Goal: Information Seeking & Learning: Learn about a topic

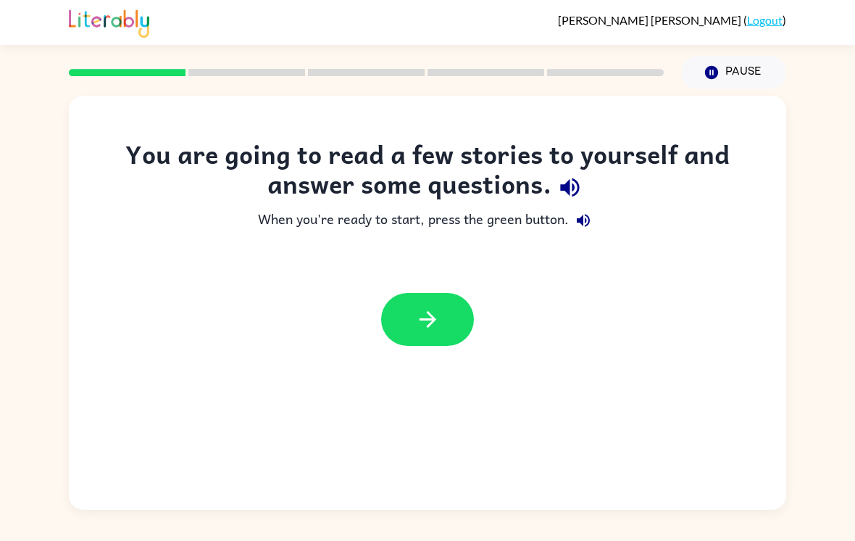
click at [442, 306] on button "button" at bounding box center [427, 319] width 93 height 53
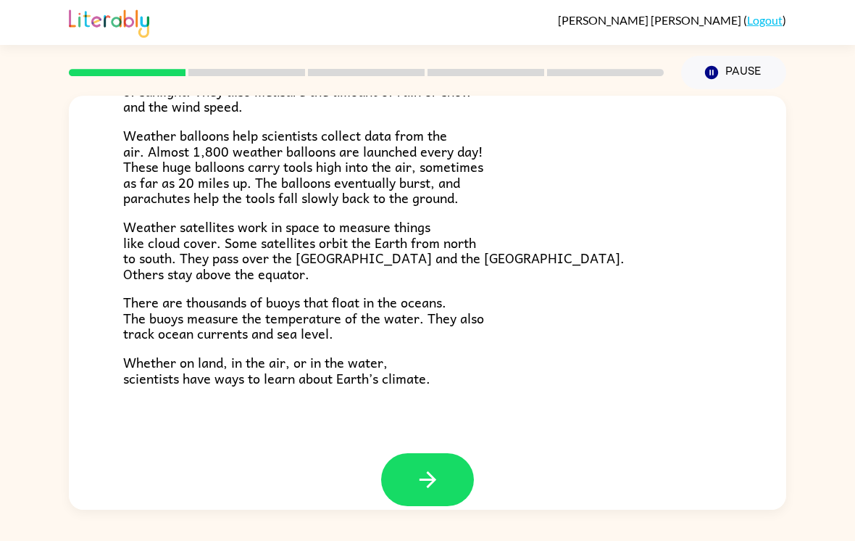
scroll to position [386, 0]
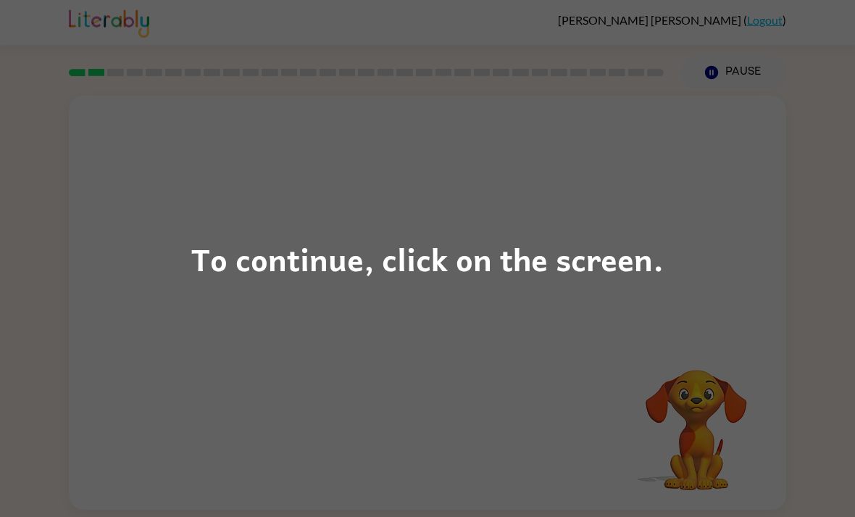
click at [681, 234] on div "To continue, click on the screen." at bounding box center [427, 258] width 855 height 517
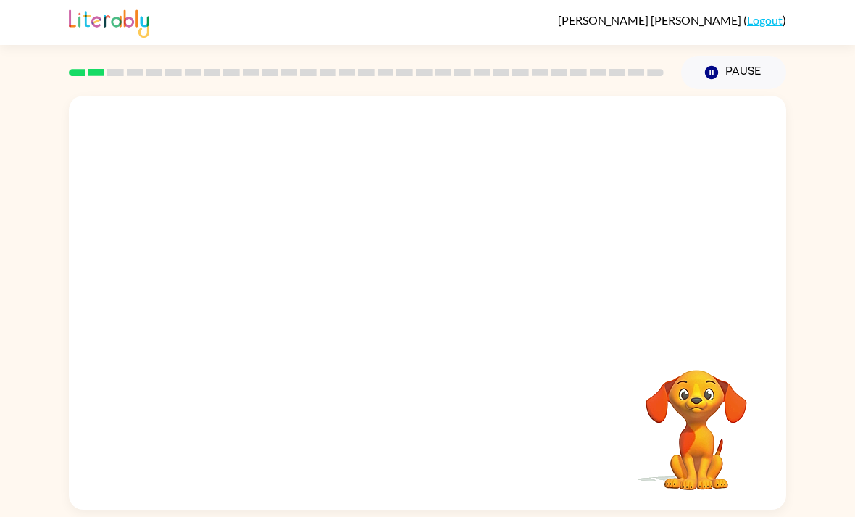
click at [19, 265] on div "Your browser must support playing .mp4 files to use Literably. Please try using…" at bounding box center [427, 299] width 855 height 420
click at [9, 314] on div "Your browser must support playing .mp4 files to use Literably. Please try using…" at bounding box center [427, 299] width 855 height 420
click at [423, 301] on div at bounding box center [427, 303] width 717 height 414
click at [443, 283] on button "button" at bounding box center [427, 309] width 93 height 53
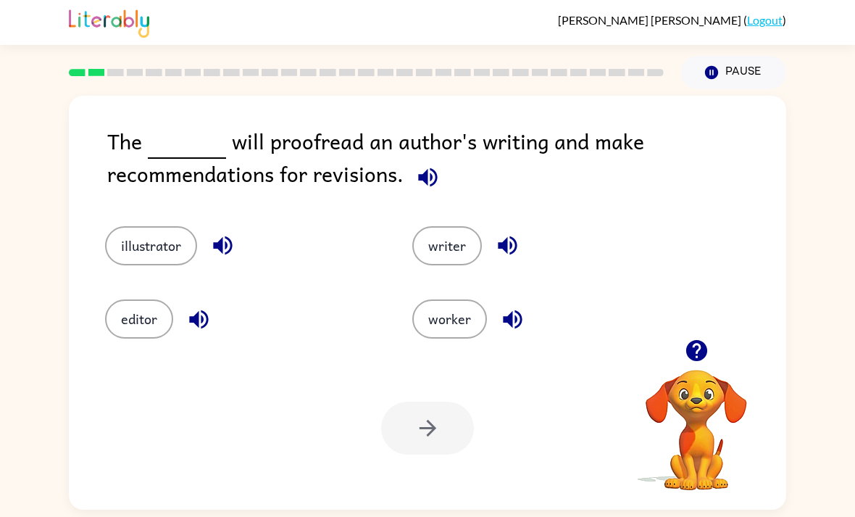
click at [164, 226] on button "illustrator" at bounding box center [151, 245] width 92 height 39
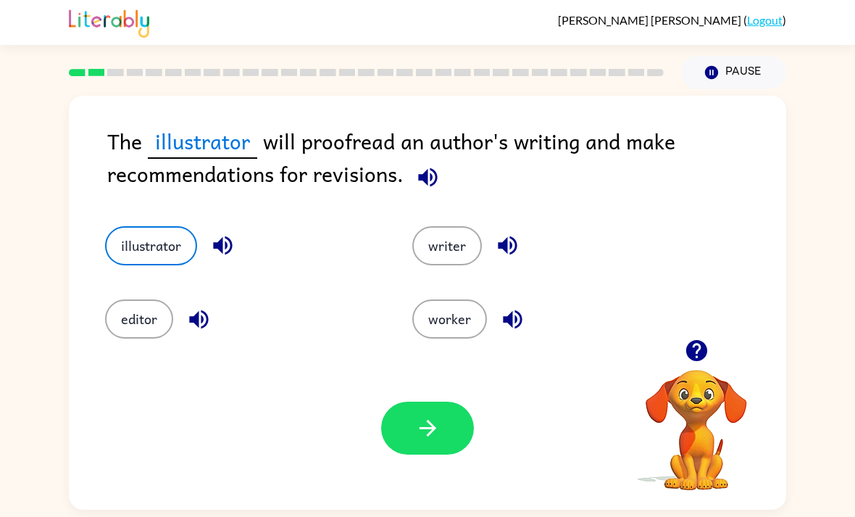
scroll to position [41, 0]
click at [140, 346] on div "Your browser must support playing .mp4 files to use Literably. Please try using…" at bounding box center [427, 427] width 717 height 163
click at [159, 299] on button "editor" at bounding box center [139, 318] width 68 height 39
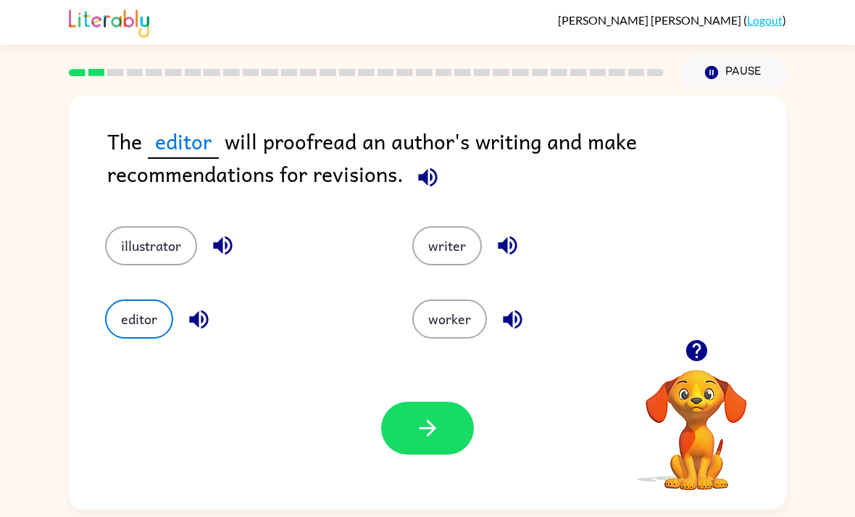
click at [139, 299] on button "editor" at bounding box center [139, 318] width 68 height 39
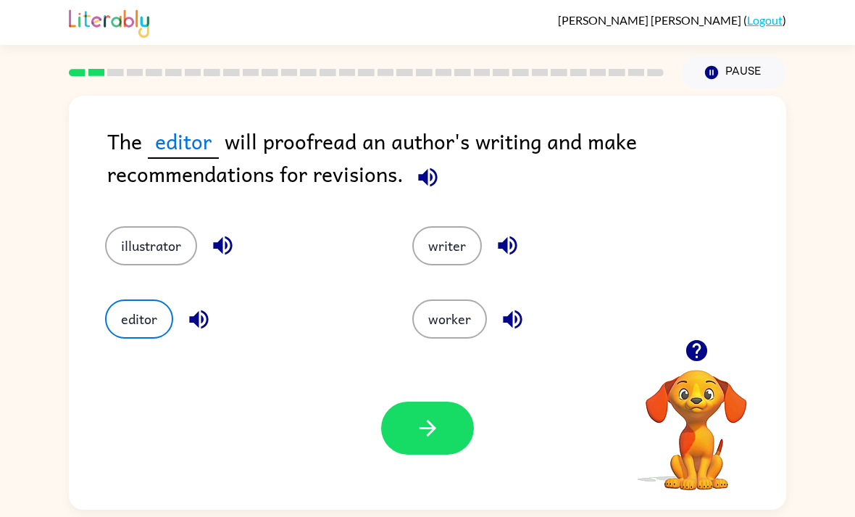
click at [139, 299] on button "editor" at bounding box center [139, 318] width 68 height 39
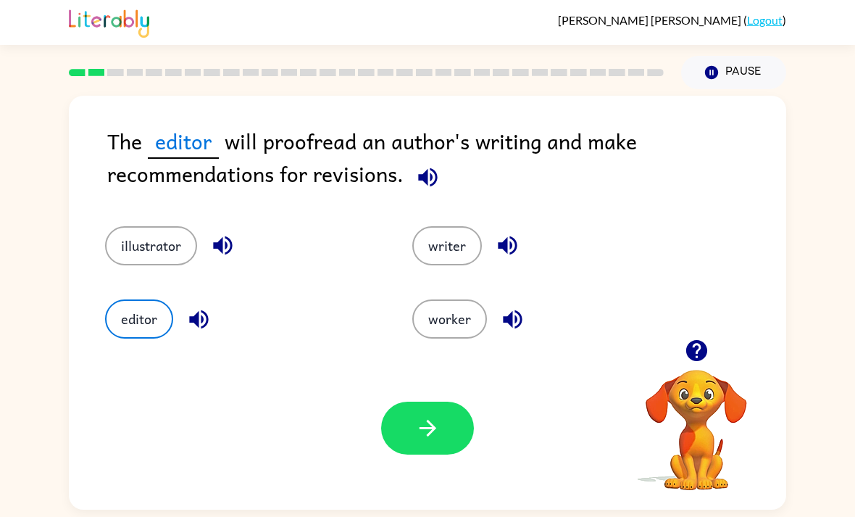
click at [139, 299] on button "editor" at bounding box center [139, 318] width 68 height 39
click at [443, 417] on button "button" at bounding box center [427, 427] width 93 height 53
click at [445, 420] on div "Your browser must support playing .mp4 files to use Literably. Please try using…" at bounding box center [427, 427] width 717 height 163
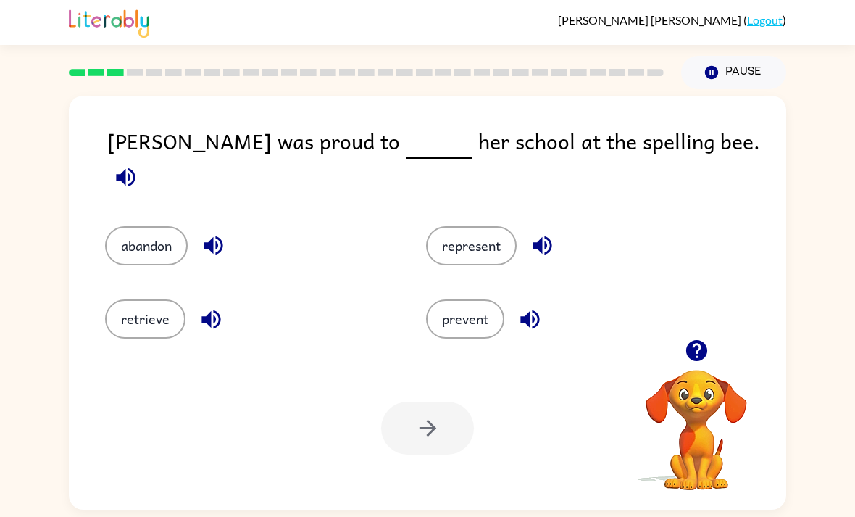
click at [486, 226] on button "represent" at bounding box center [471, 245] width 91 height 39
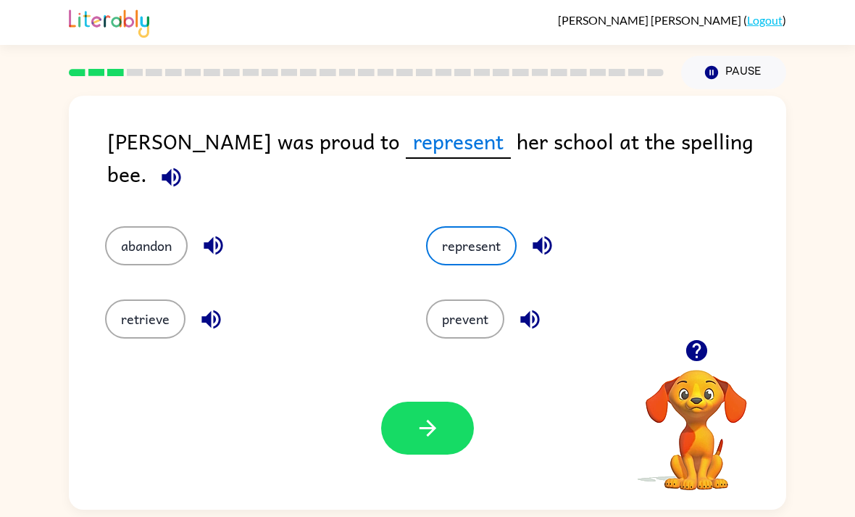
click at [413, 419] on button "button" at bounding box center [427, 427] width 93 height 53
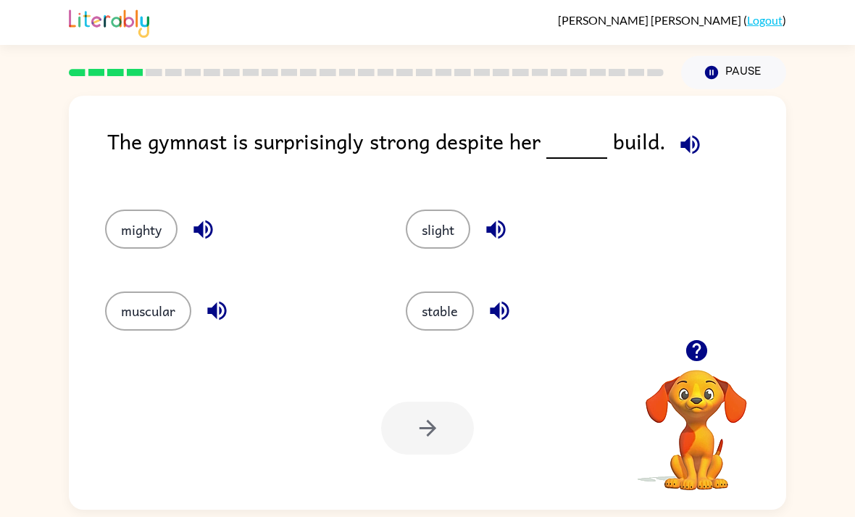
click at [143, 291] on button "muscular" at bounding box center [148, 310] width 86 height 39
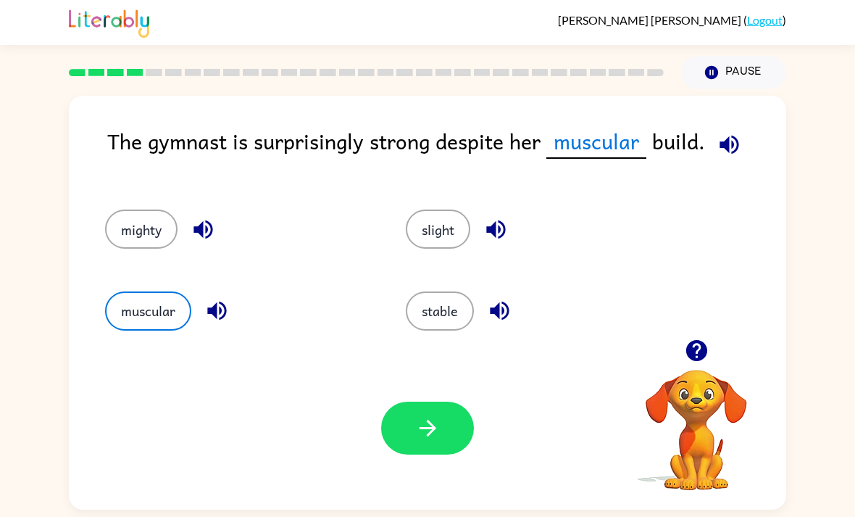
click at [148, 291] on button "muscular" at bounding box center [148, 310] width 86 height 39
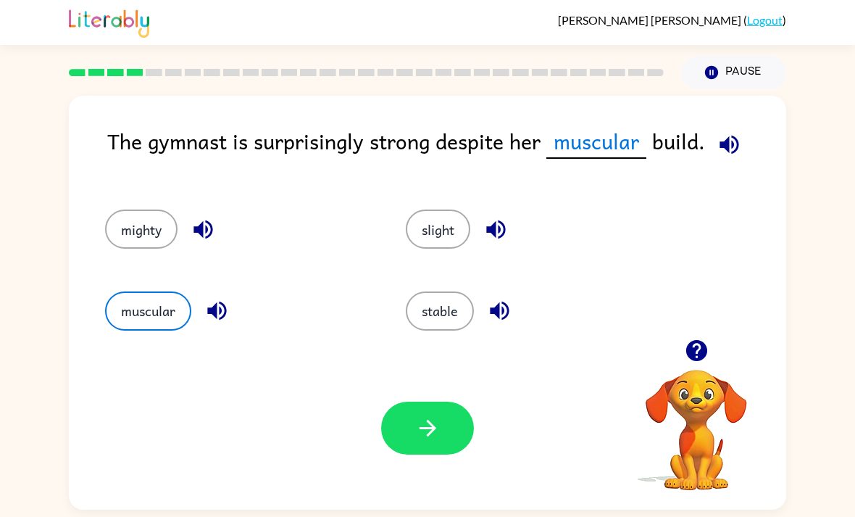
click at [148, 291] on button "muscular" at bounding box center [148, 310] width 86 height 39
click at [407, 291] on div "stable" at bounding box center [539, 310] width 267 height 39
click at [421, 291] on button "stable" at bounding box center [440, 310] width 68 height 39
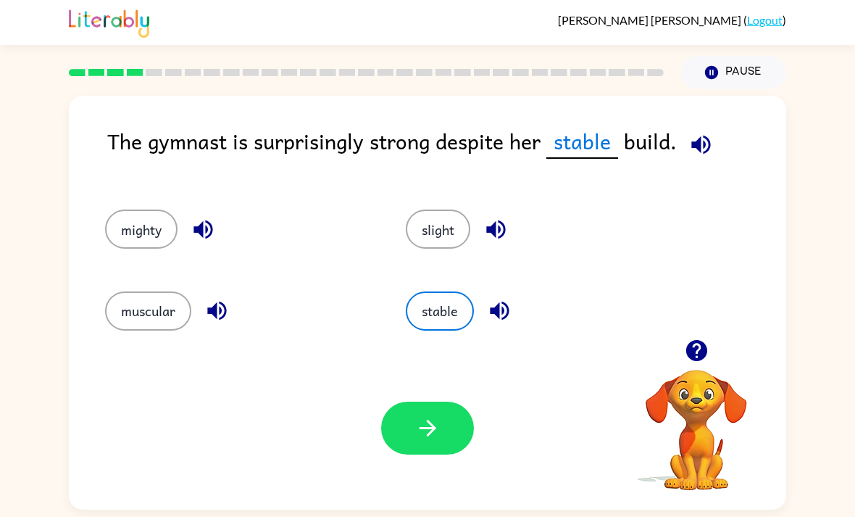
click at [433, 291] on button "stable" at bounding box center [440, 310] width 68 height 39
click at [426, 401] on button "button" at bounding box center [427, 427] width 93 height 53
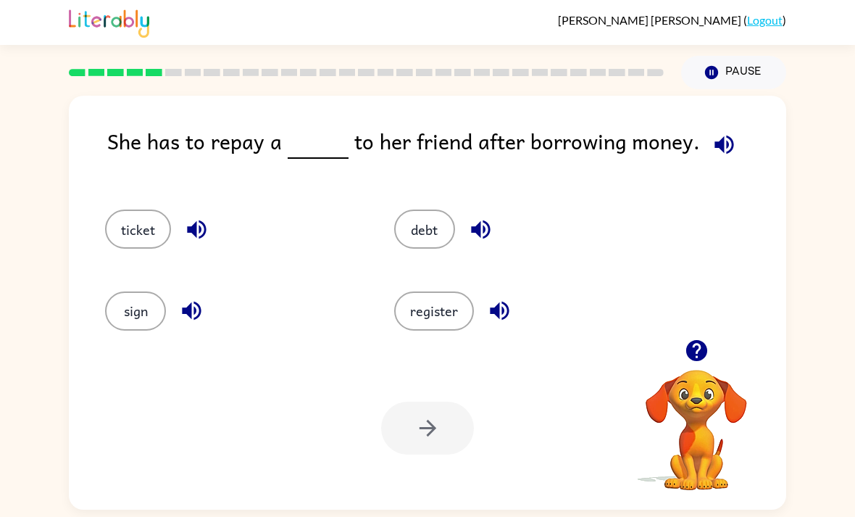
click at [424, 209] on button "debt" at bounding box center [424, 228] width 61 height 39
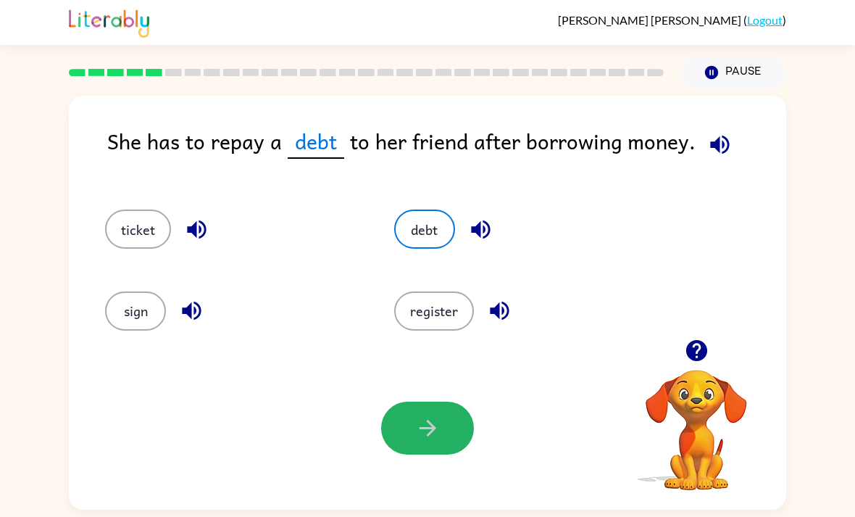
click at [409, 401] on button "button" at bounding box center [427, 427] width 93 height 53
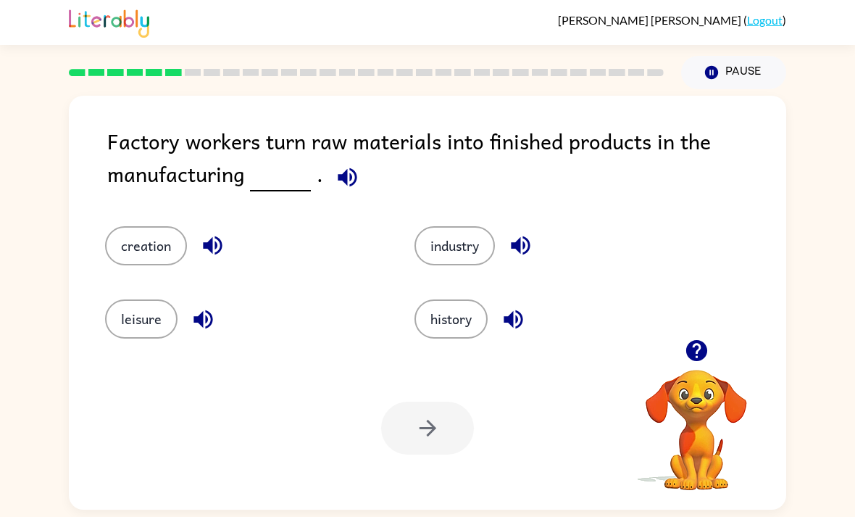
click at [436, 226] on button "industry" at bounding box center [455, 245] width 80 height 39
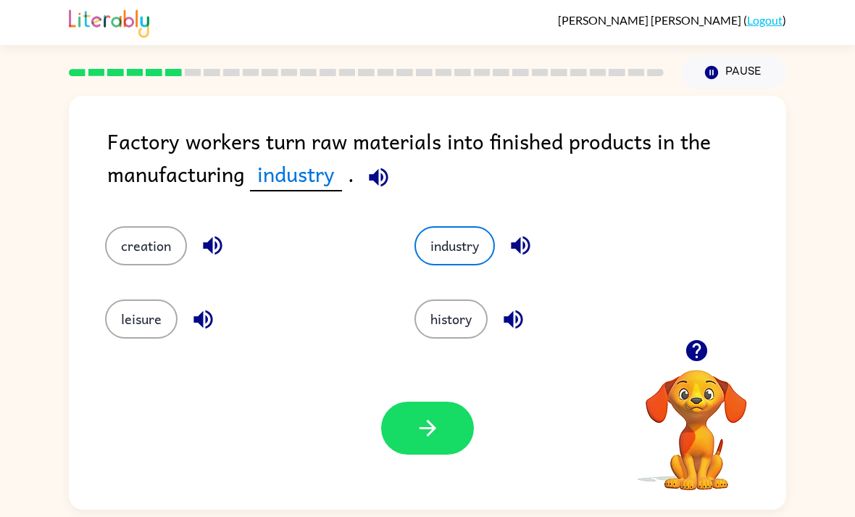
click at [414, 401] on button "button" at bounding box center [427, 427] width 93 height 53
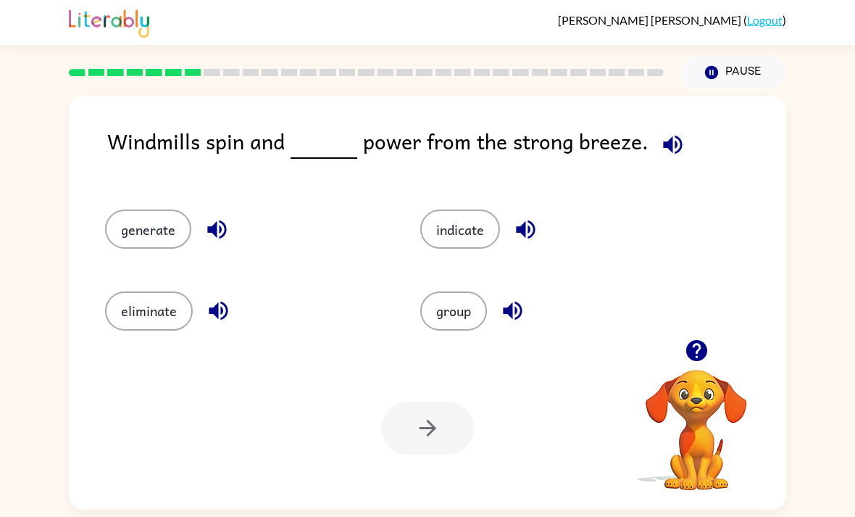
scroll to position [46, 0]
click at [178, 209] on button "generate" at bounding box center [148, 228] width 86 height 39
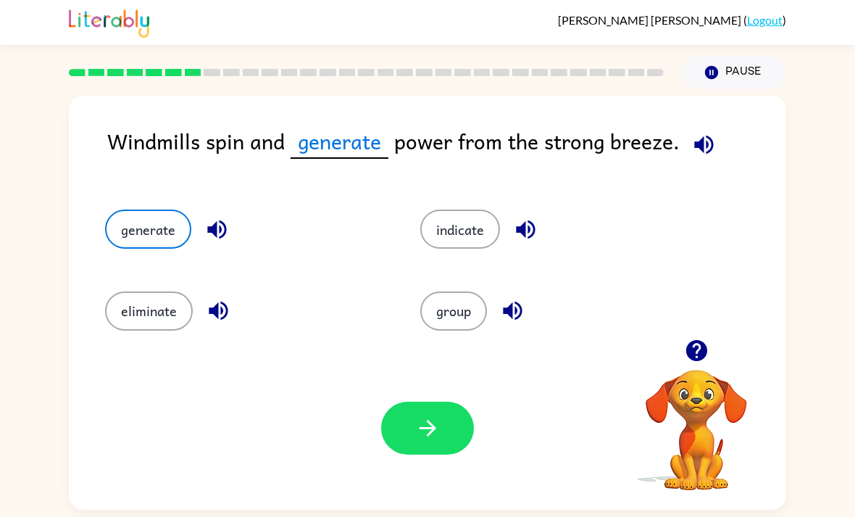
click at [433, 415] on icon "button" at bounding box center [427, 427] width 25 height 25
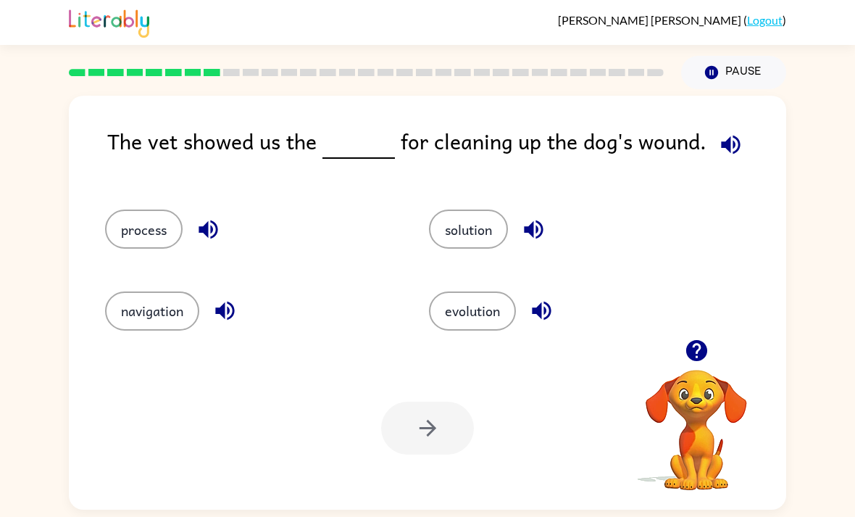
click at [457, 209] on button "solution" at bounding box center [468, 228] width 79 height 39
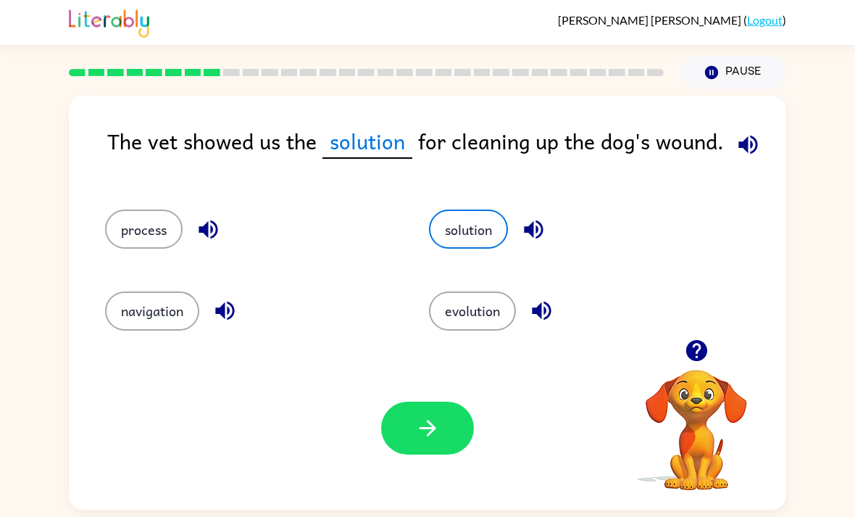
click at [132, 209] on button "process" at bounding box center [144, 228] width 78 height 39
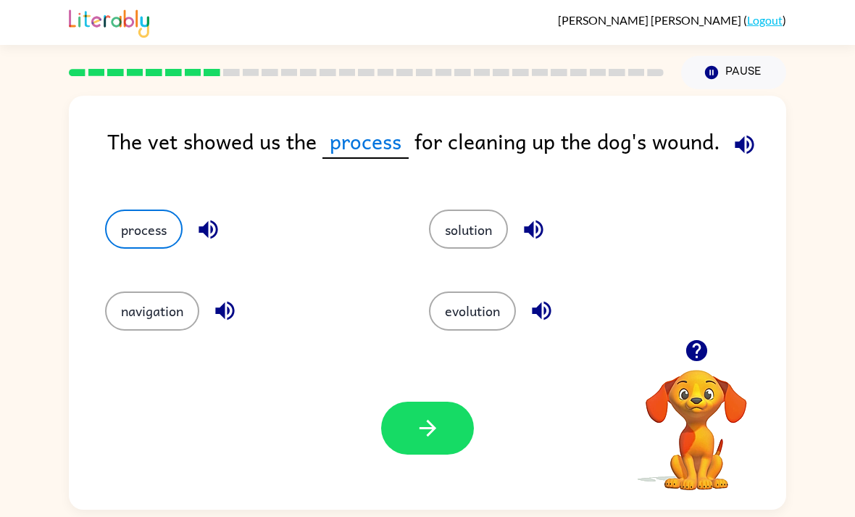
click at [452, 401] on button "button" at bounding box center [427, 427] width 93 height 53
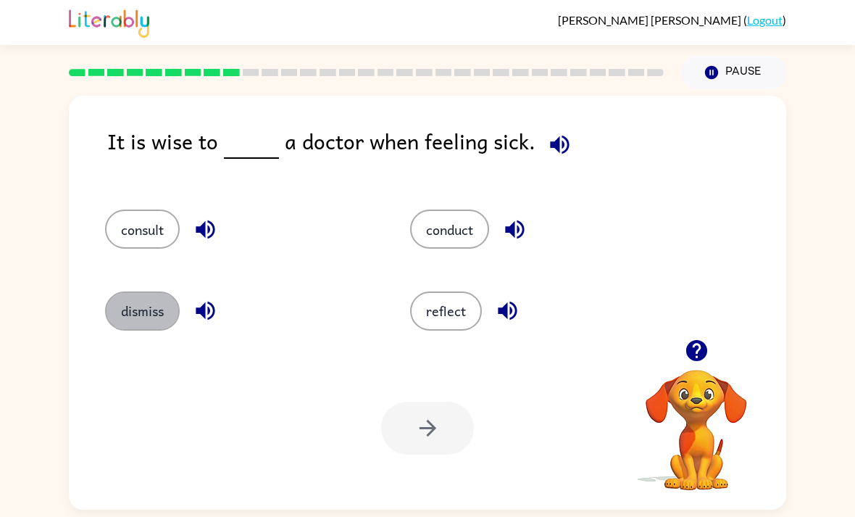
click at [146, 291] on button "dismiss" at bounding box center [142, 310] width 75 height 39
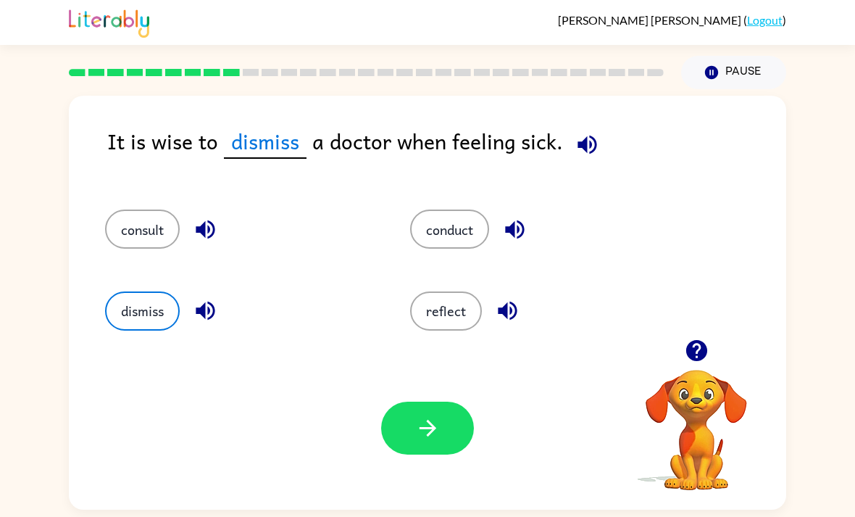
click at [373, 383] on div "Your browser must support playing .mp4 files to use Literably. Please try using…" at bounding box center [427, 427] width 717 height 163
click at [408, 401] on button "button" at bounding box center [427, 427] width 93 height 53
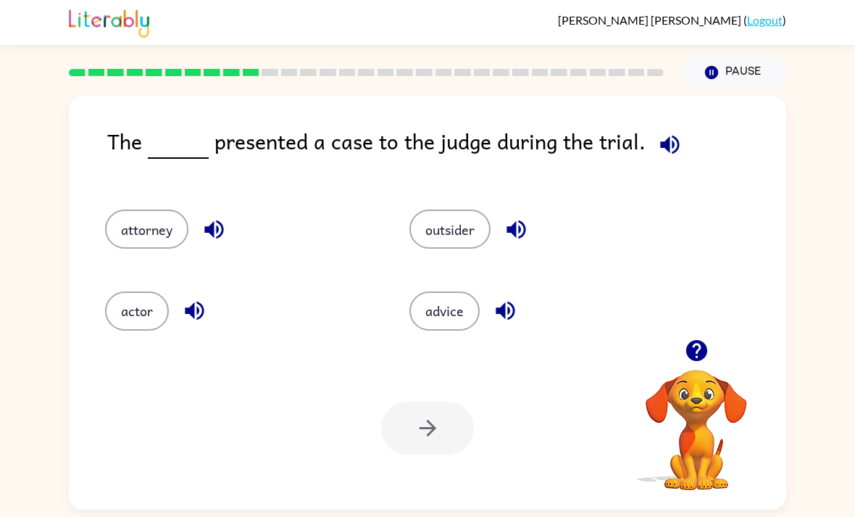
click at [151, 209] on button "attorney" at bounding box center [146, 228] width 83 height 39
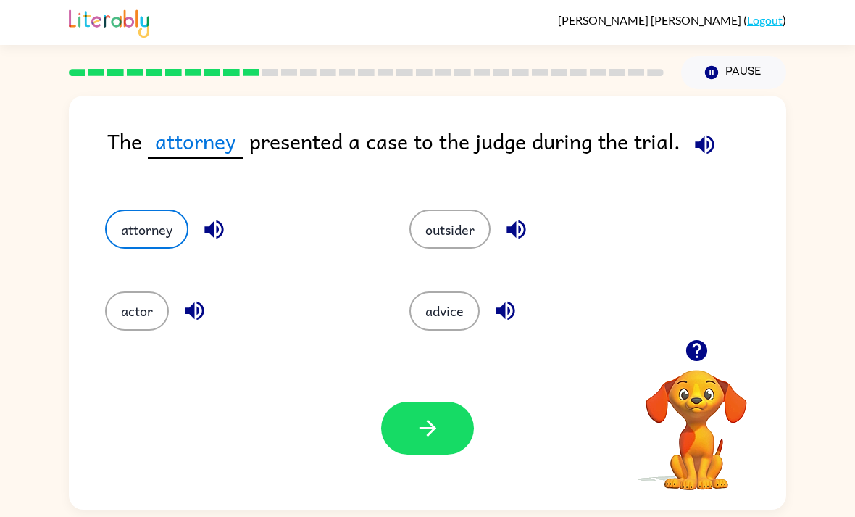
click at [417, 415] on icon "button" at bounding box center [427, 427] width 25 height 25
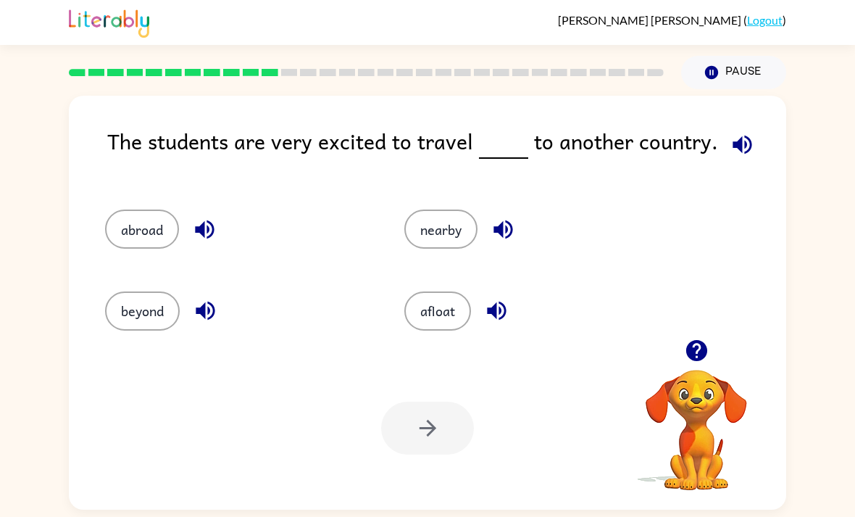
click at [112, 210] on div "abroad" at bounding box center [227, 222] width 299 height 81
click at [112, 209] on div "abroad" at bounding box center [227, 222] width 299 height 81
click at [149, 209] on button "abroad" at bounding box center [142, 228] width 74 height 39
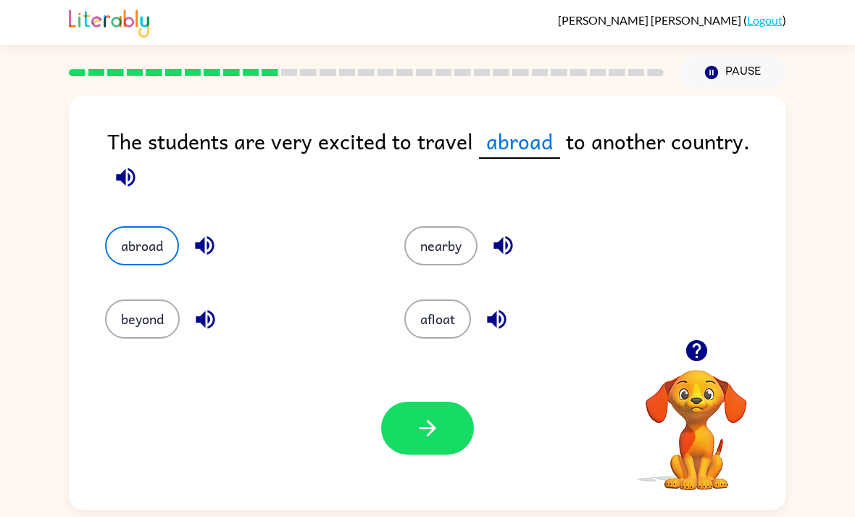
click at [422, 409] on button "button" at bounding box center [427, 427] width 93 height 53
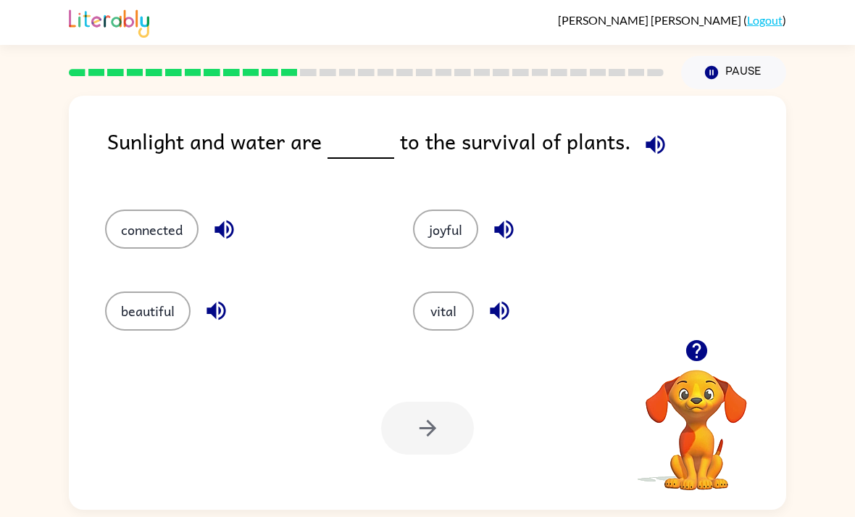
click at [407, 286] on div "vital" at bounding box center [540, 304] width 308 height 81
click at [431, 291] on button "vital" at bounding box center [443, 310] width 61 height 39
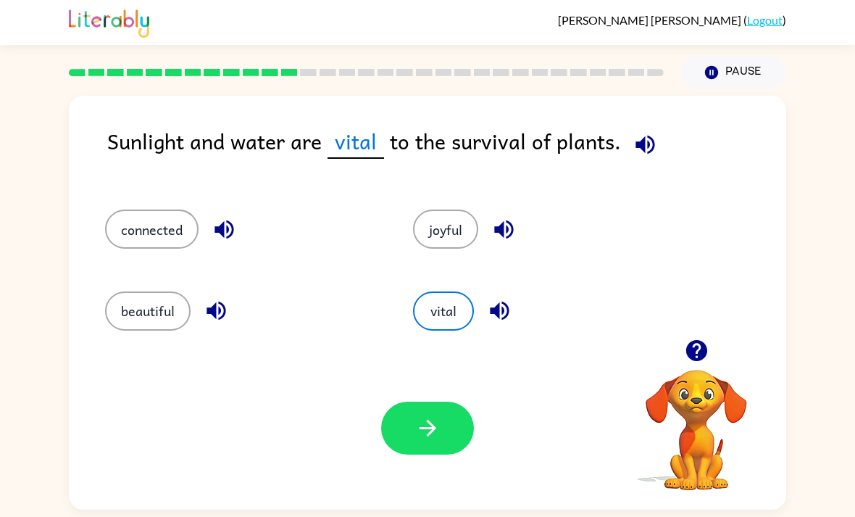
click at [400, 402] on button "button" at bounding box center [427, 427] width 93 height 53
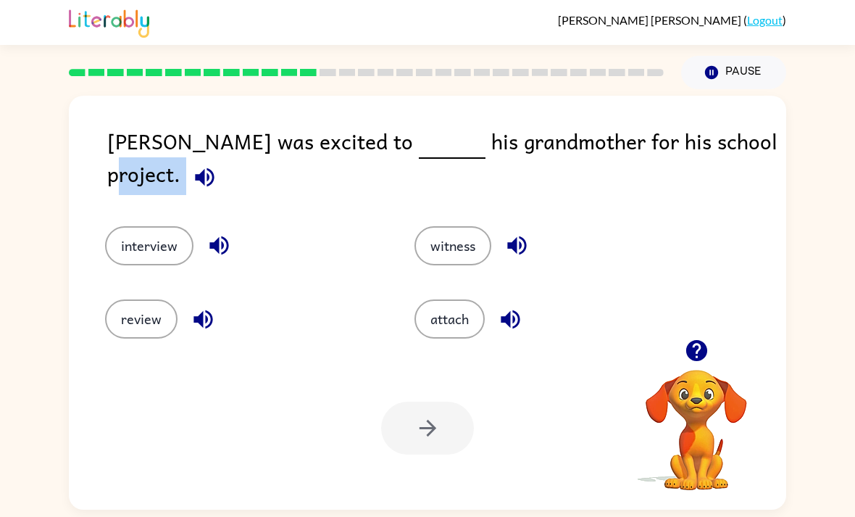
click at [333, 301] on div "review" at bounding box center [232, 308] width 309 height 73
click at [333, 300] on div "review" at bounding box center [232, 308] width 309 height 73
click at [148, 226] on button "interview" at bounding box center [149, 245] width 88 height 39
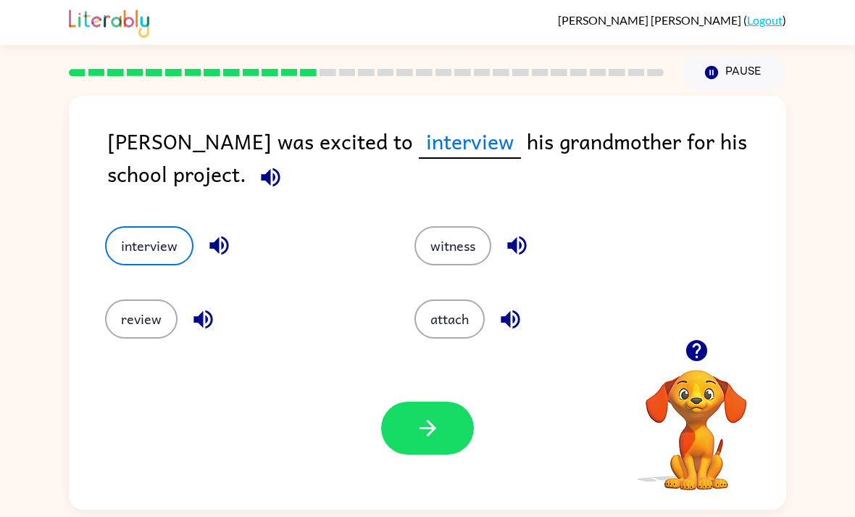
click at [423, 401] on button "button" at bounding box center [427, 427] width 93 height 53
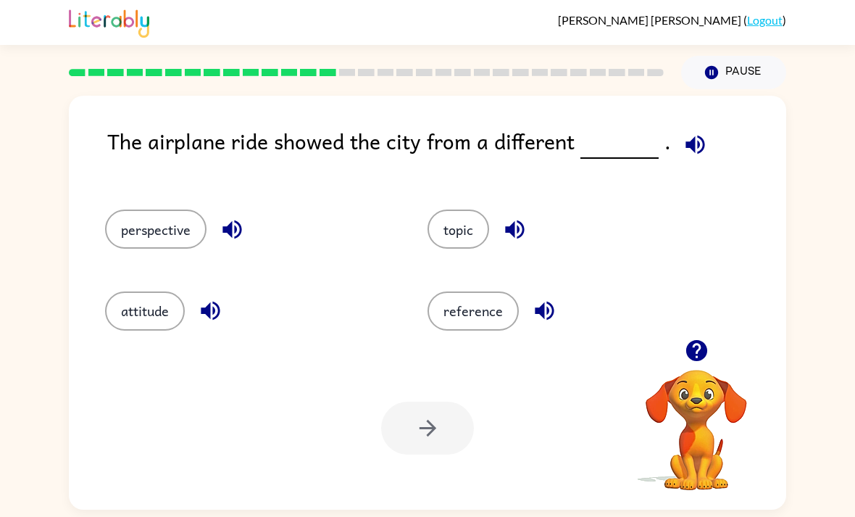
click at [130, 209] on button "perspective" at bounding box center [155, 228] width 101 height 39
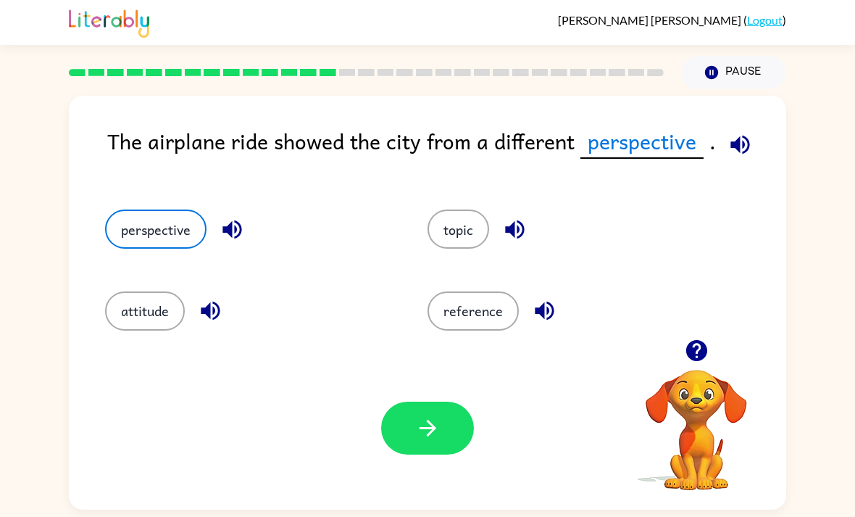
click at [435, 415] on icon "button" at bounding box center [427, 427] width 25 height 25
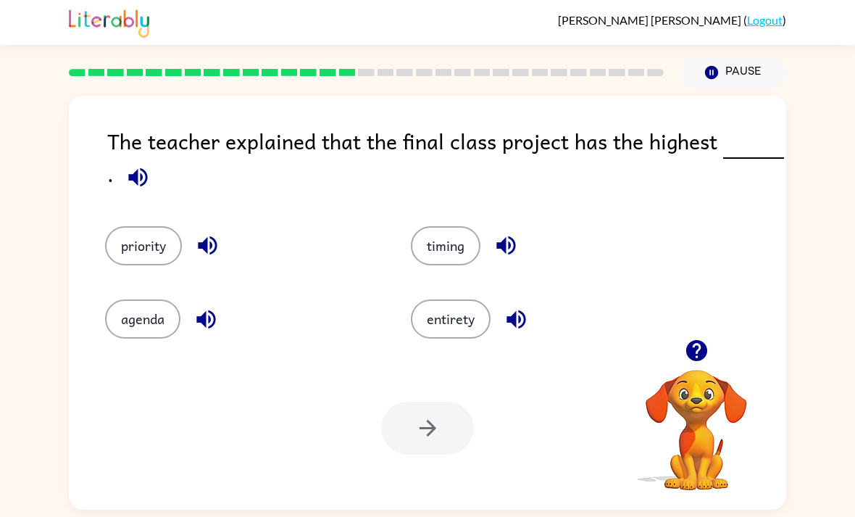
click at [164, 226] on button "priority" at bounding box center [143, 245] width 77 height 39
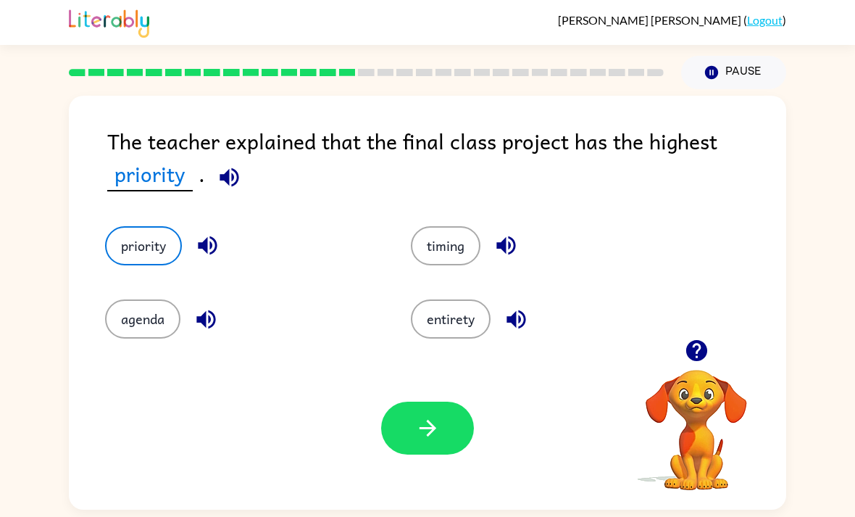
click at [441, 401] on button "button" at bounding box center [427, 427] width 93 height 53
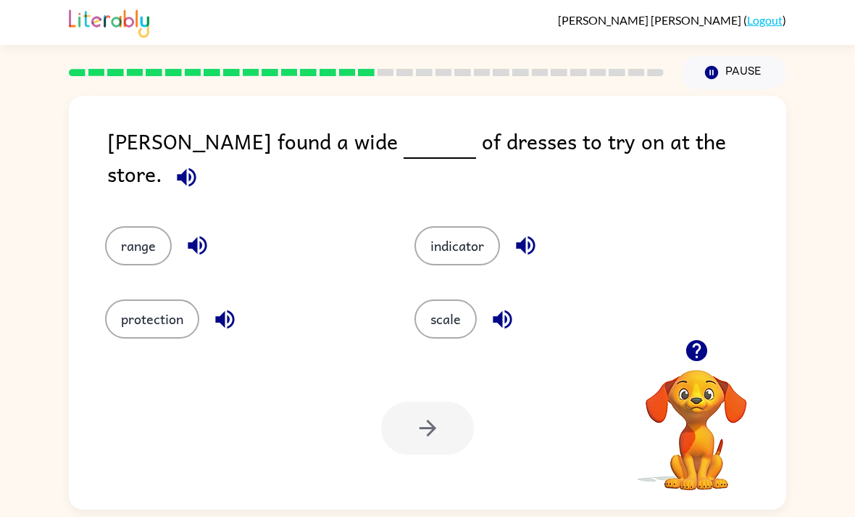
click at [159, 226] on button "range" at bounding box center [138, 245] width 67 height 39
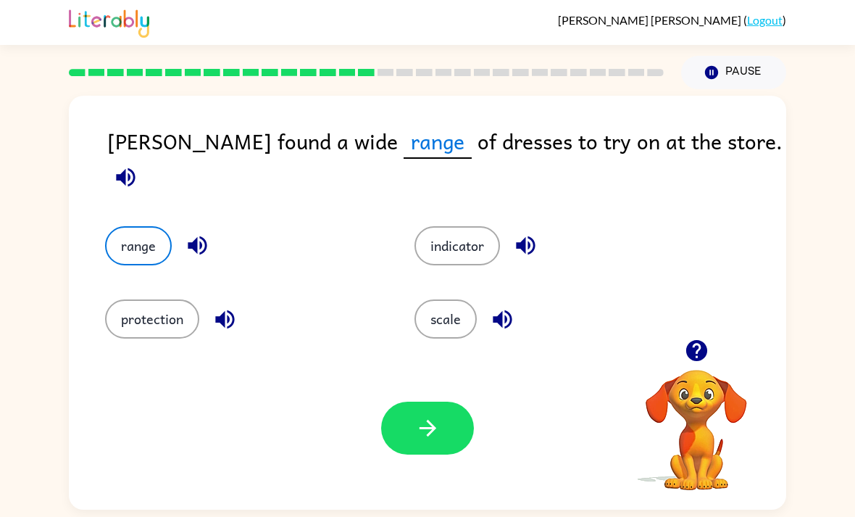
click at [417, 415] on icon "button" at bounding box center [427, 427] width 25 height 25
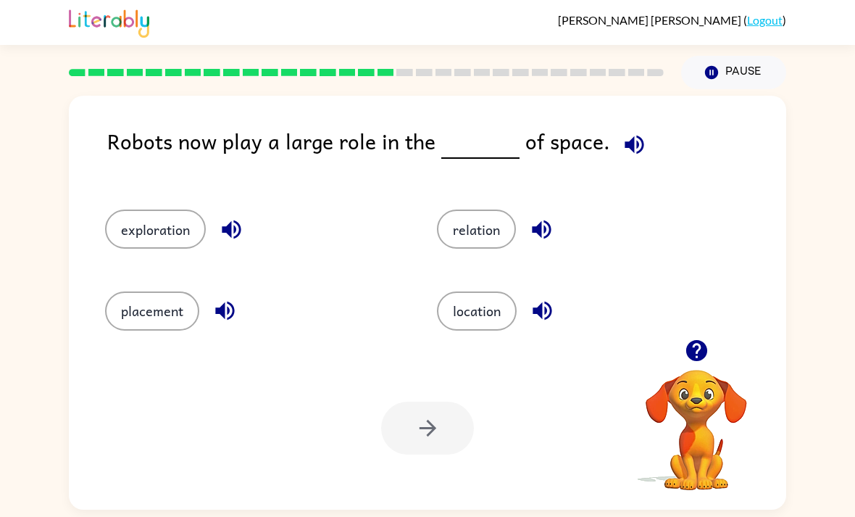
click at [170, 209] on button "exploration" at bounding box center [155, 228] width 101 height 39
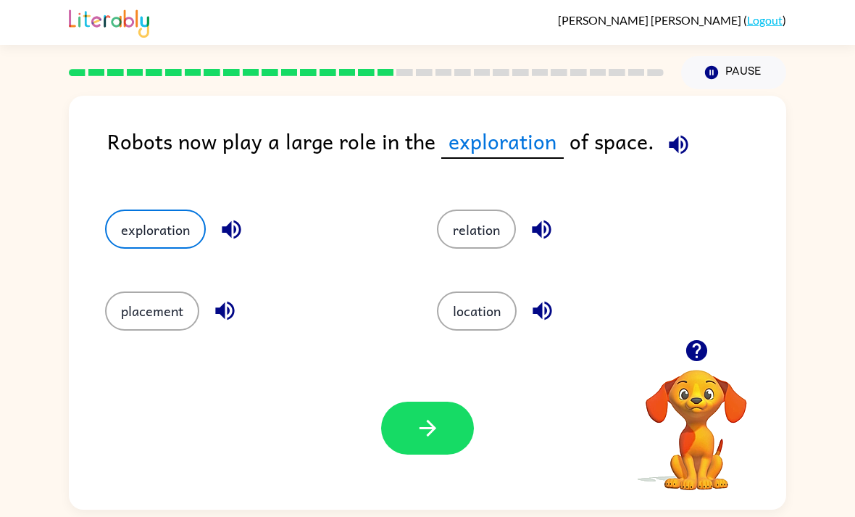
click at [424, 415] on icon "button" at bounding box center [427, 427] width 25 height 25
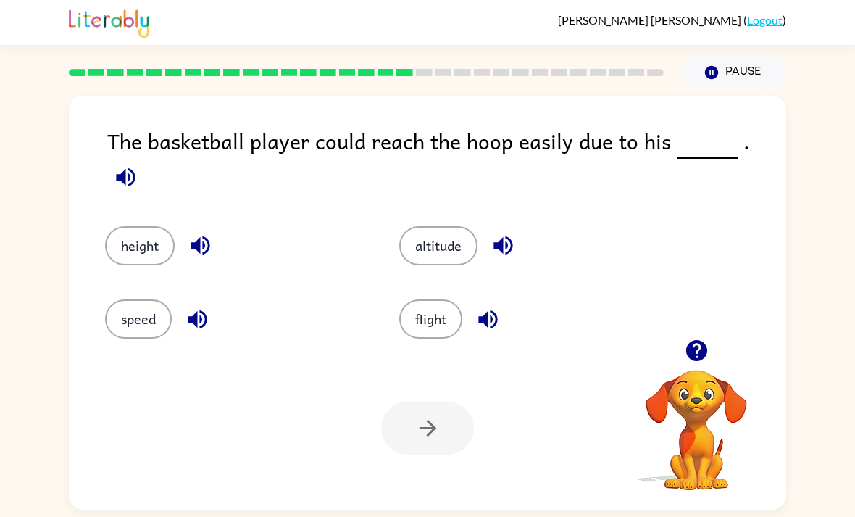
click at [142, 226] on button "height" at bounding box center [140, 245] width 70 height 39
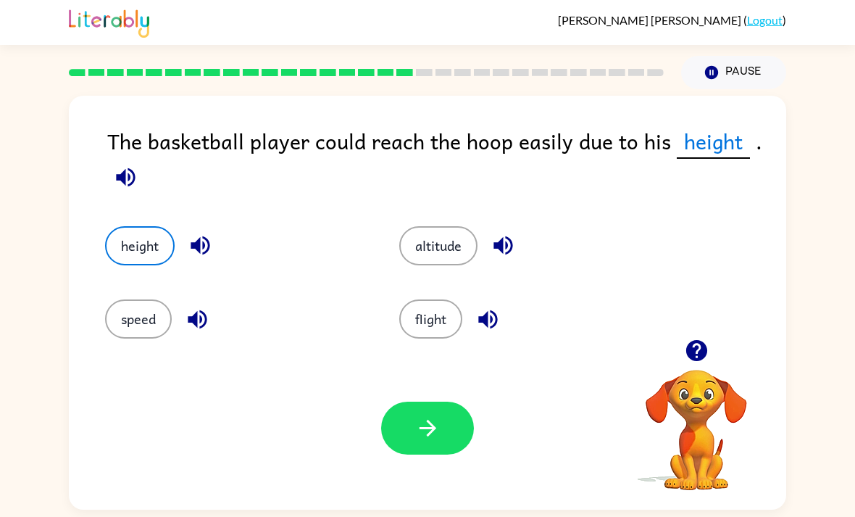
click at [440, 401] on button "button" at bounding box center [427, 427] width 93 height 53
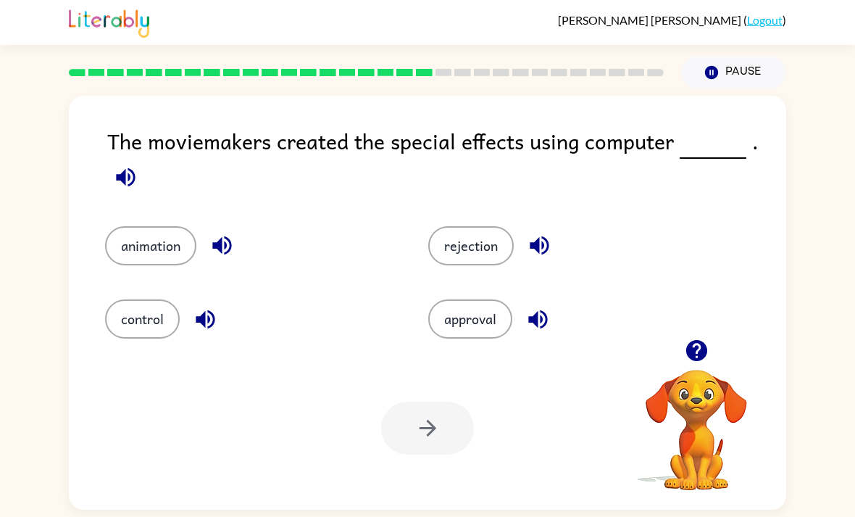
click at [149, 226] on button "animation" at bounding box center [150, 245] width 91 height 39
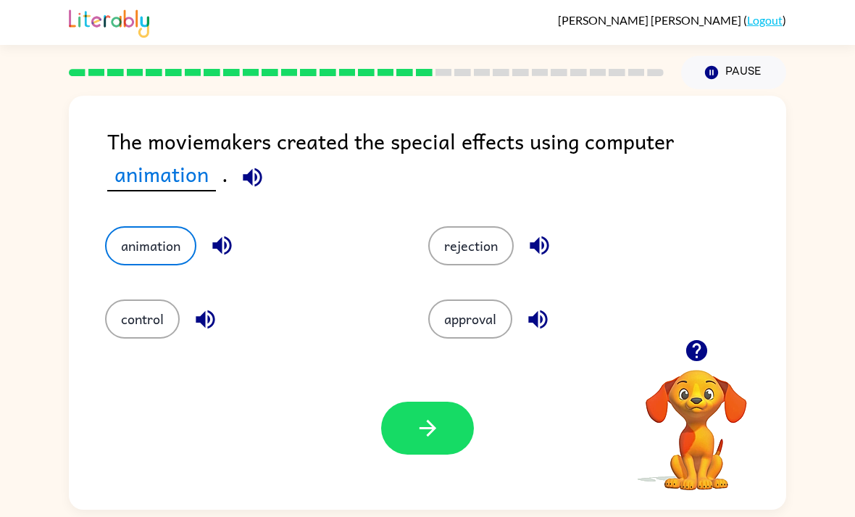
click at [440, 405] on button "button" at bounding box center [427, 427] width 93 height 53
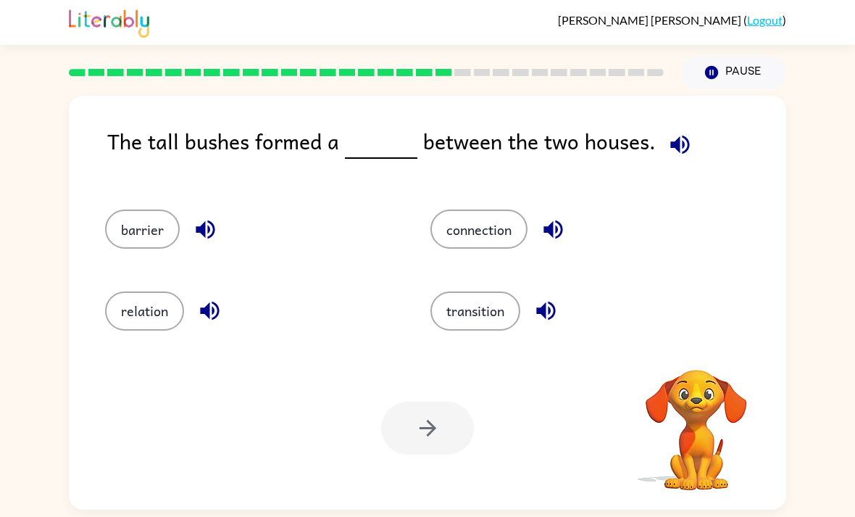
click at [151, 209] on button "barrier" at bounding box center [142, 228] width 75 height 39
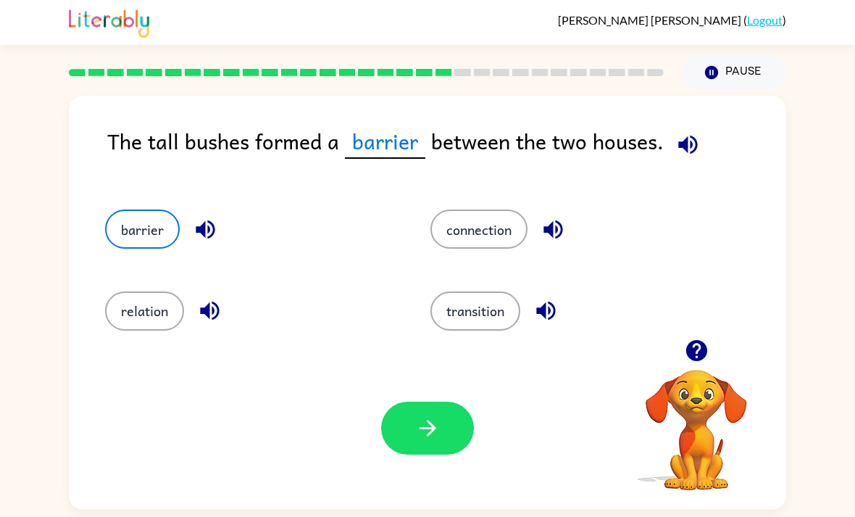
click at [425, 415] on icon "button" at bounding box center [427, 427] width 25 height 25
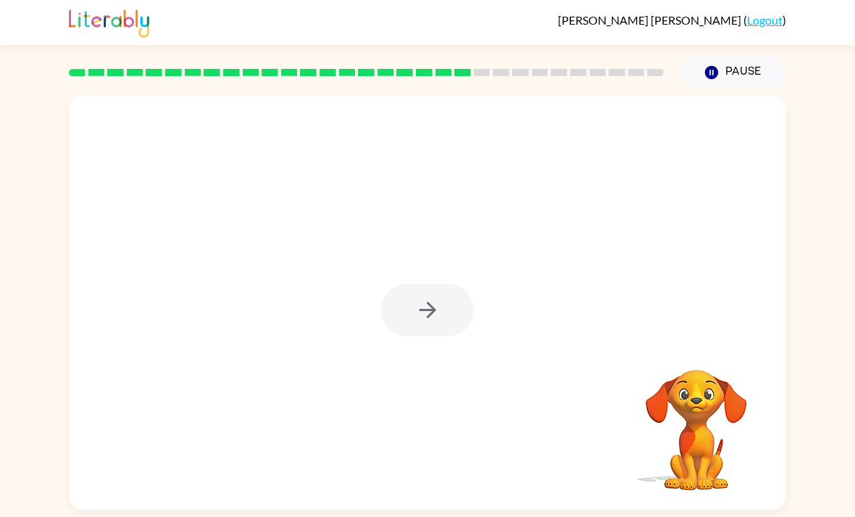
click at [441, 286] on div at bounding box center [427, 309] width 93 height 53
click at [475, 293] on div at bounding box center [427, 303] width 717 height 414
click at [418, 283] on button "button" at bounding box center [427, 309] width 93 height 53
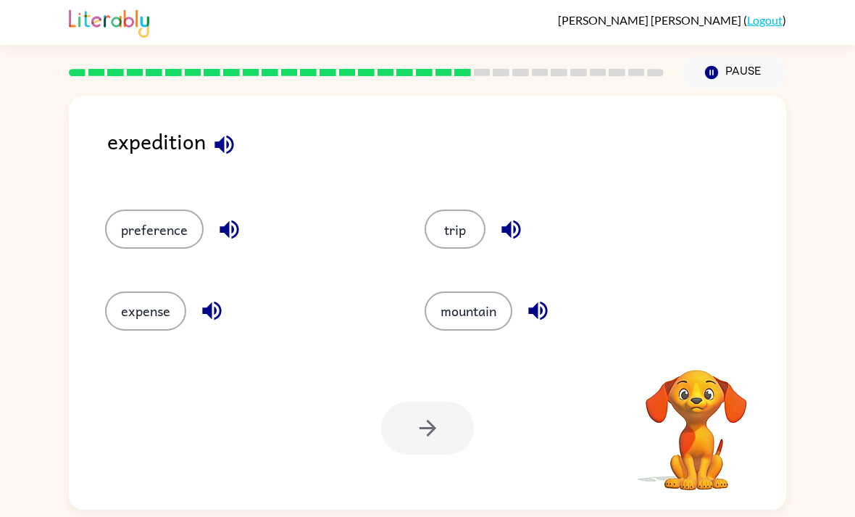
click at [483, 291] on button "mountain" at bounding box center [469, 310] width 88 height 39
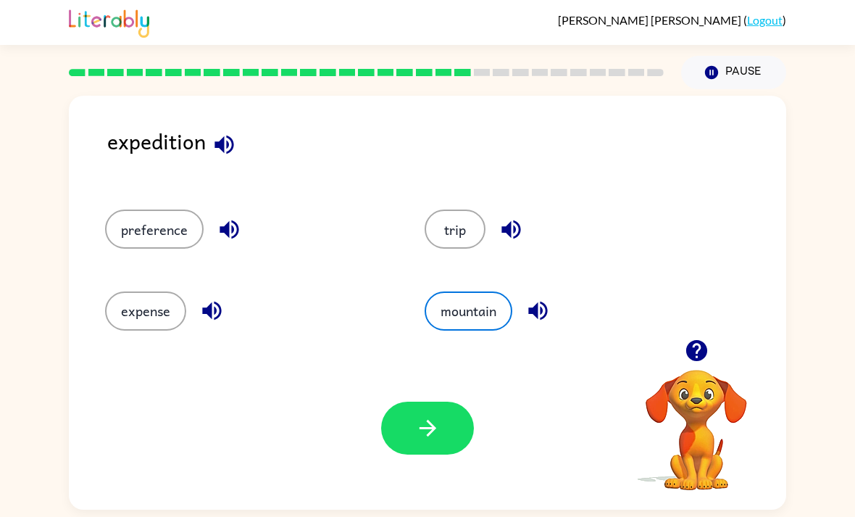
click at [441, 402] on button "button" at bounding box center [427, 427] width 93 height 53
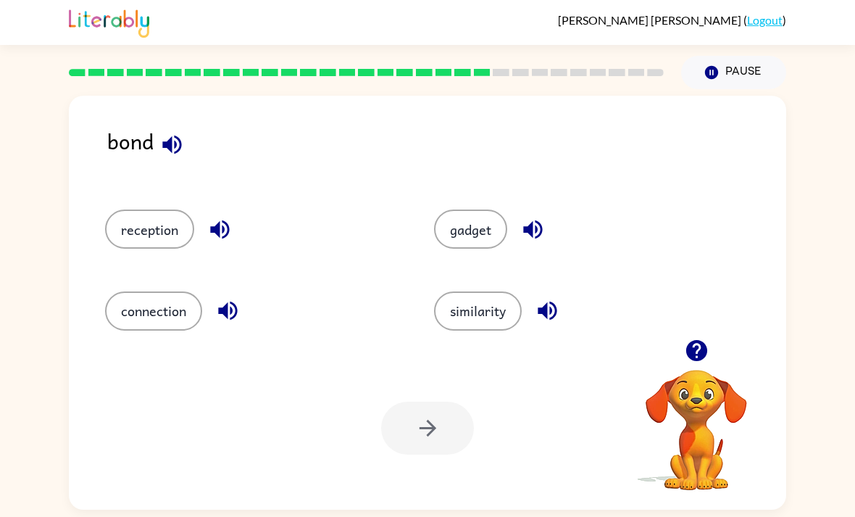
click at [149, 291] on button "connection" at bounding box center [153, 310] width 97 height 39
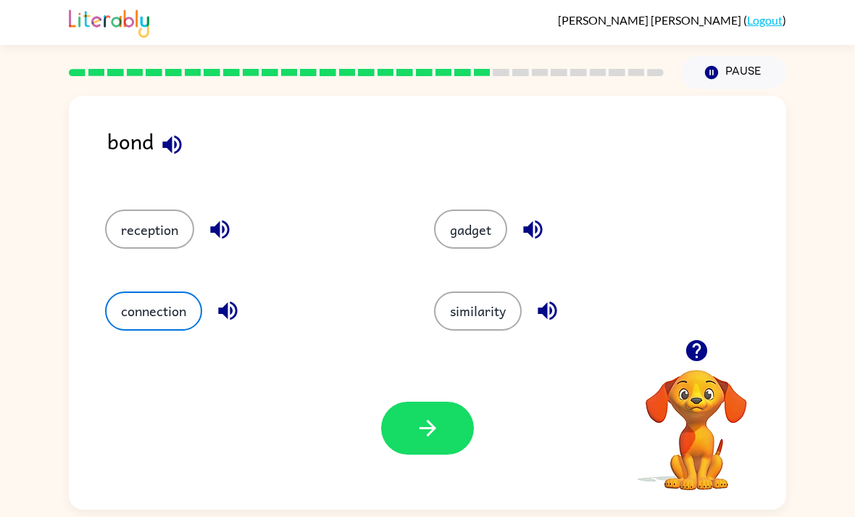
click at [428, 415] on icon "button" at bounding box center [427, 427] width 25 height 25
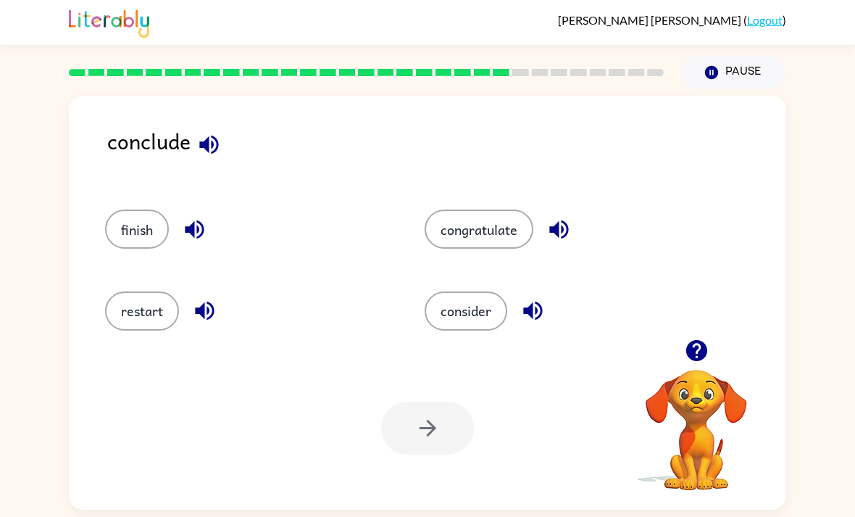
click at [138, 209] on button "finish" at bounding box center [137, 228] width 64 height 39
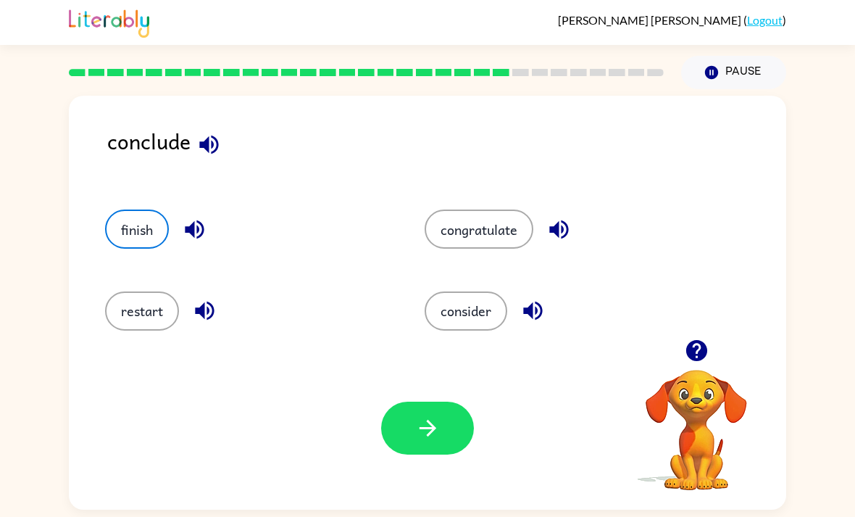
click at [398, 401] on button "button" at bounding box center [427, 427] width 93 height 53
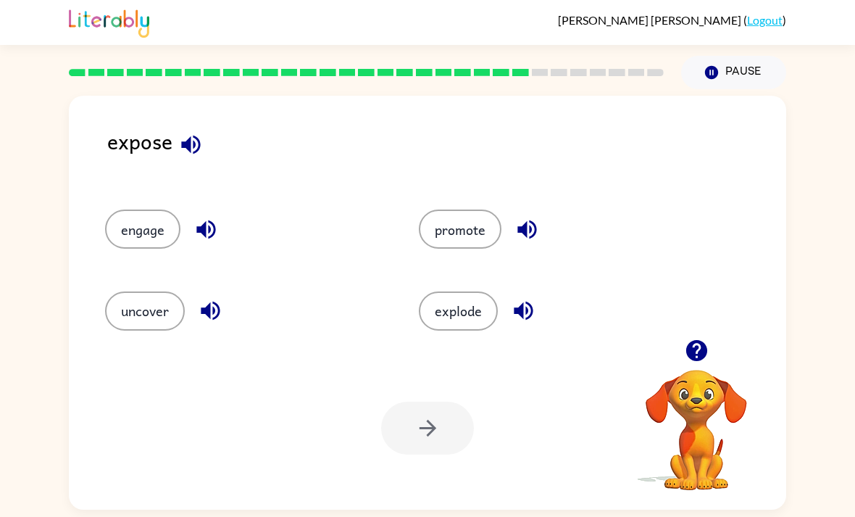
click at [159, 291] on button "uncover" at bounding box center [145, 310] width 80 height 39
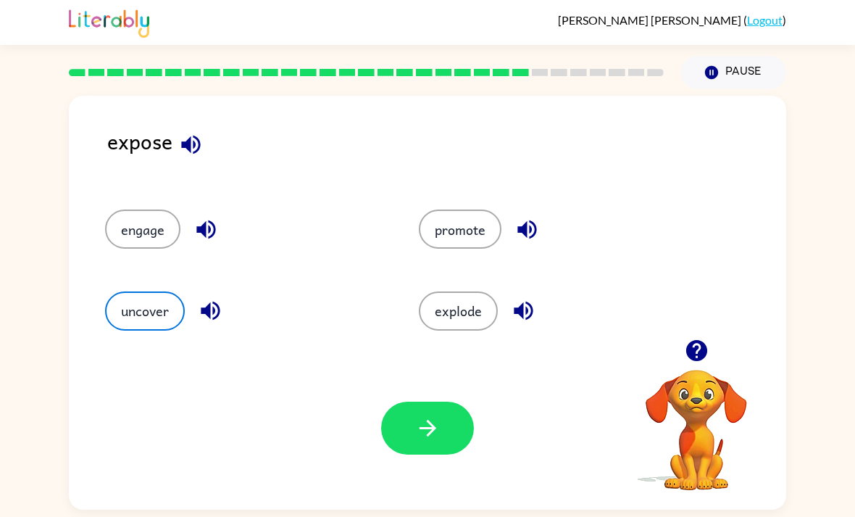
click at [411, 401] on button "button" at bounding box center [427, 427] width 93 height 53
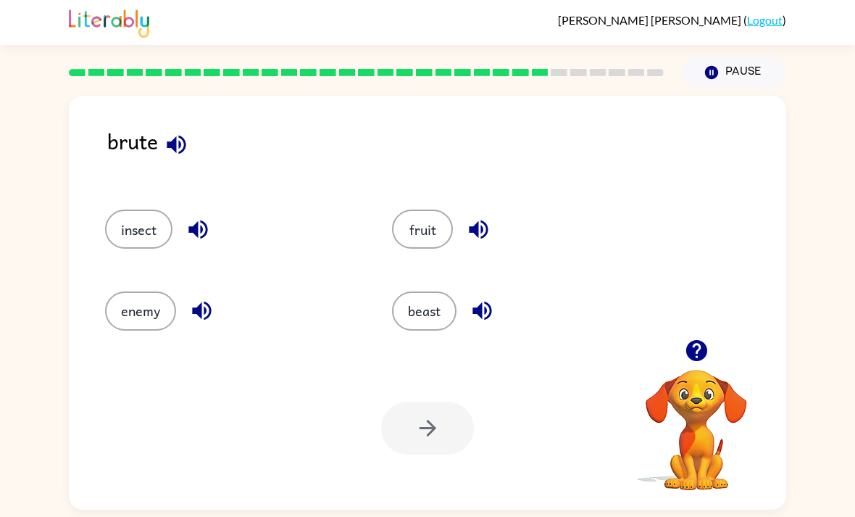
click at [147, 291] on button "enemy" at bounding box center [140, 310] width 71 height 39
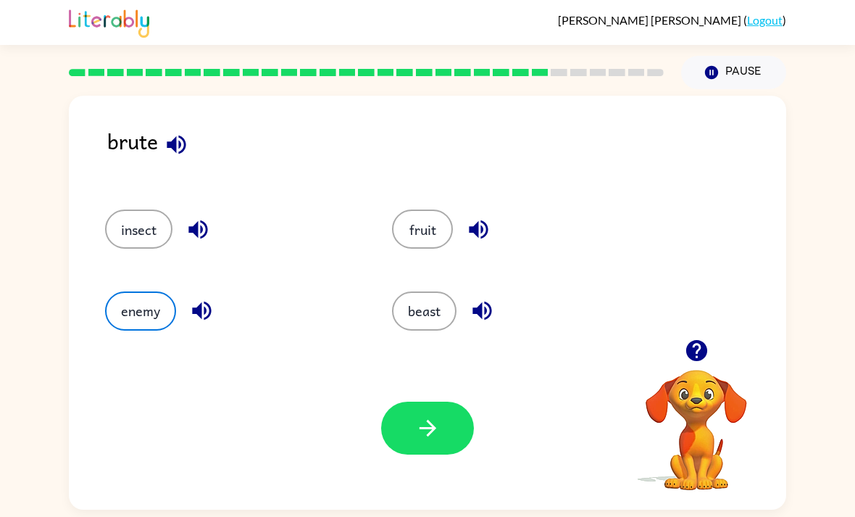
click at [445, 401] on button "button" at bounding box center [427, 427] width 93 height 53
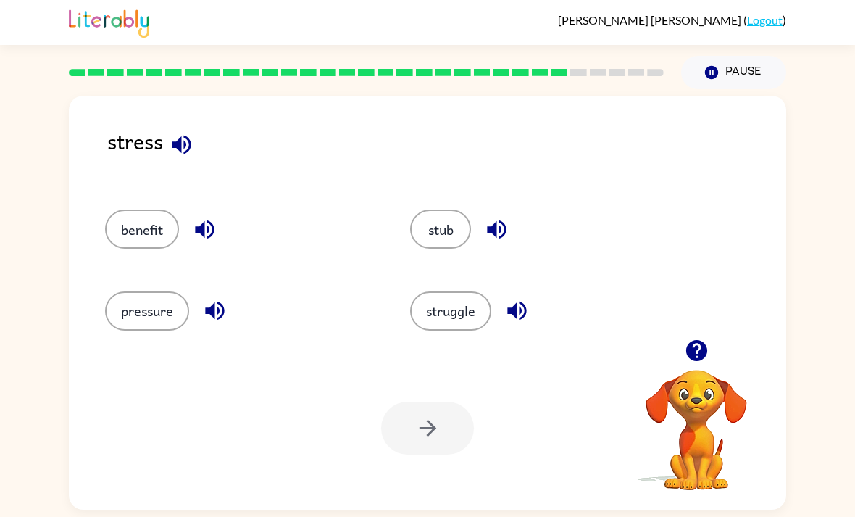
click at [167, 291] on button "pressure" at bounding box center [147, 310] width 84 height 39
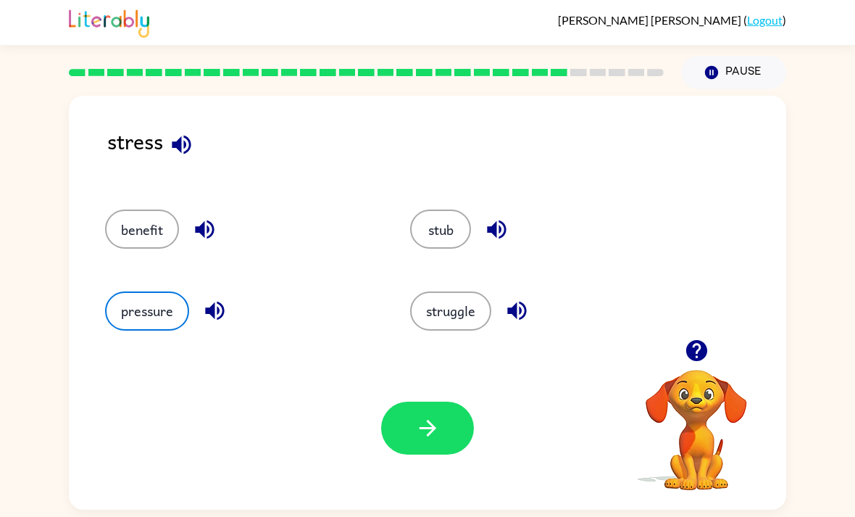
click at [414, 401] on button "button" at bounding box center [427, 427] width 93 height 53
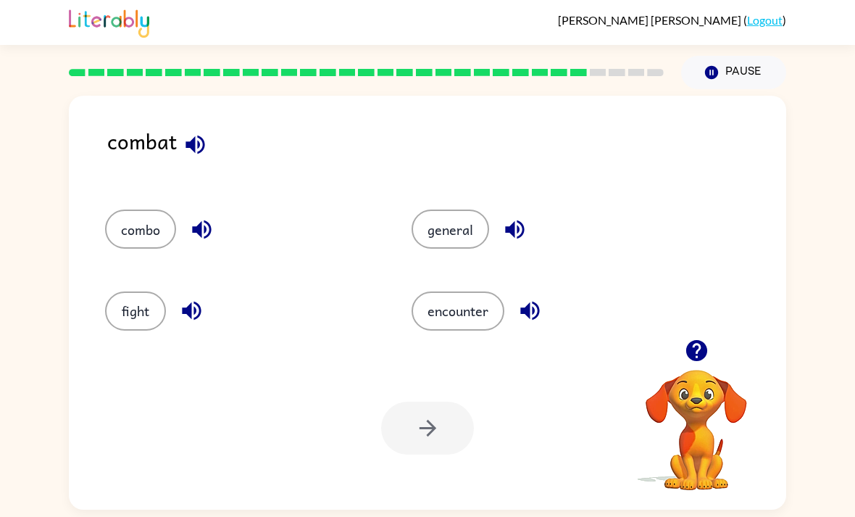
click at [153, 209] on button "combo" at bounding box center [140, 228] width 71 height 39
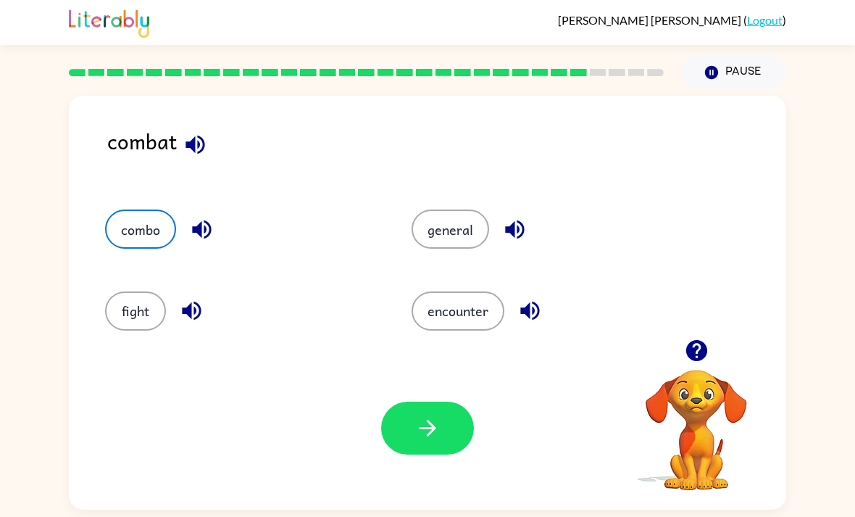
click at [136, 291] on button "fight" at bounding box center [135, 310] width 61 height 39
click at [417, 402] on button "button" at bounding box center [427, 427] width 93 height 53
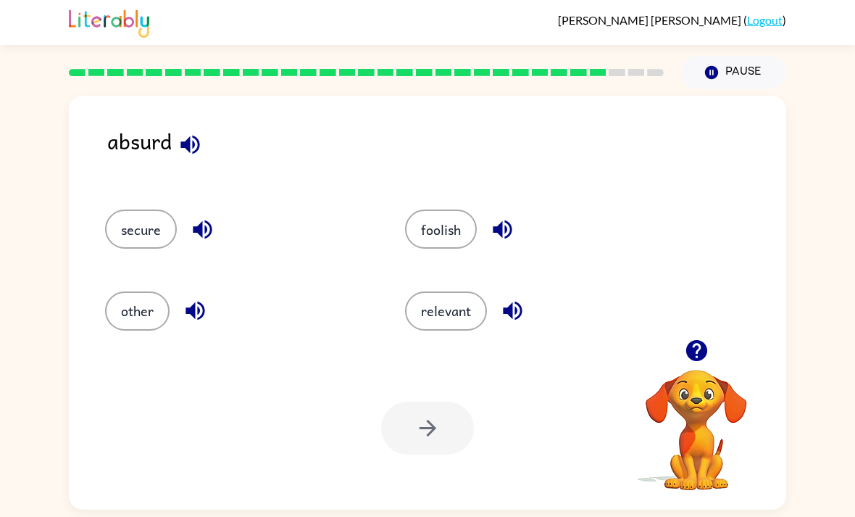
click at [432, 209] on button "foolish" at bounding box center [441, 228] width 72 height 39
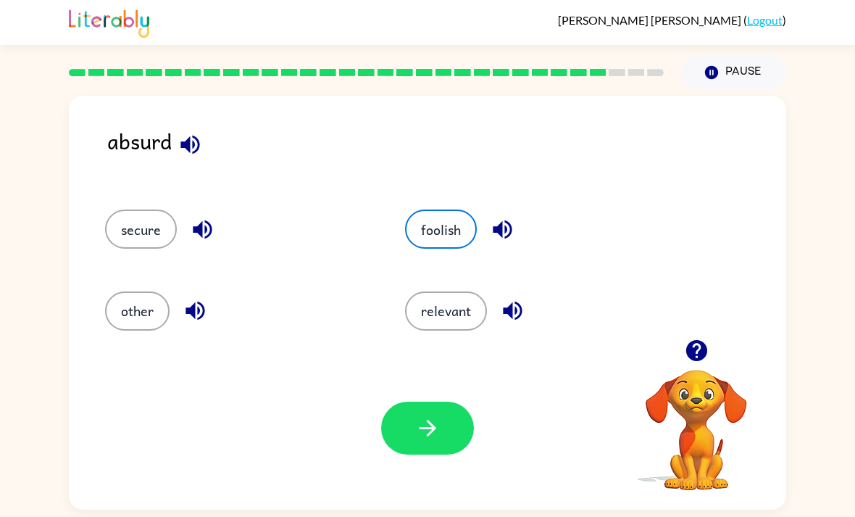
click at [423, 415] on icon "button" at bounding box center [427, 427] width 25 height 25
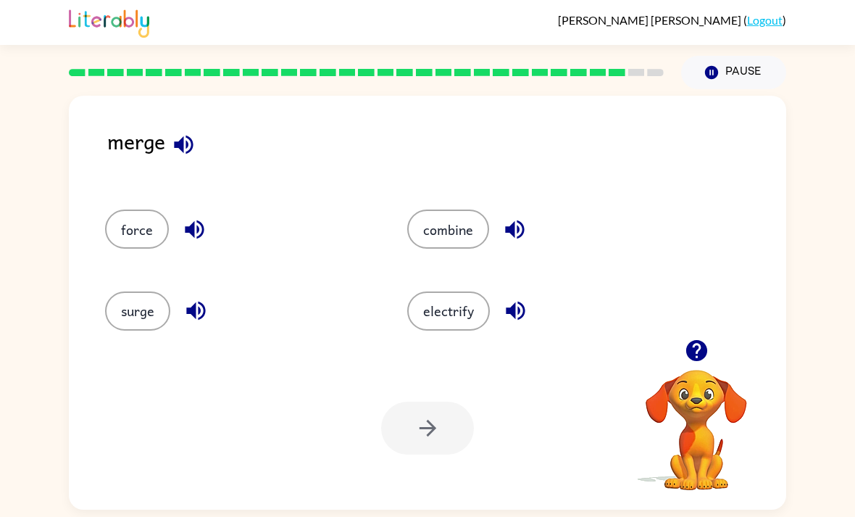
click at [454, 209] on button "combine" at bounding box center [448, 228] width 82 height 39
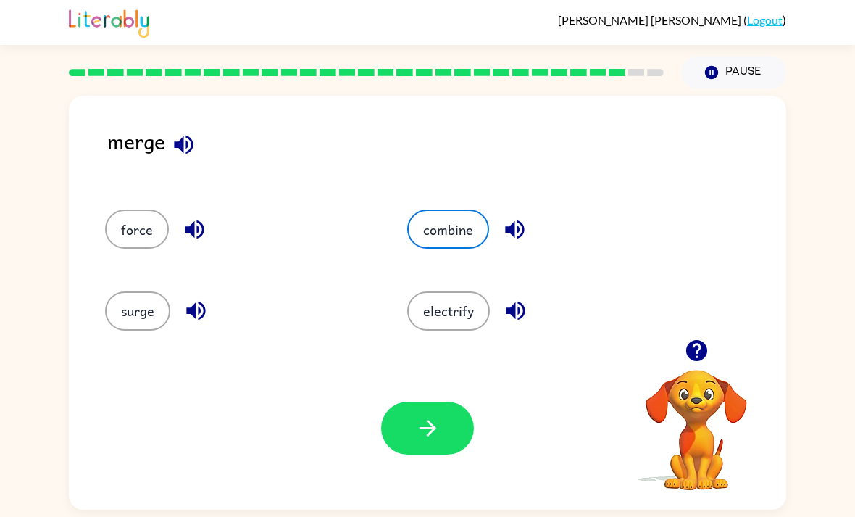
click at [423, 409] on button "button" at bounding box center [427, 427] width 93 height 53
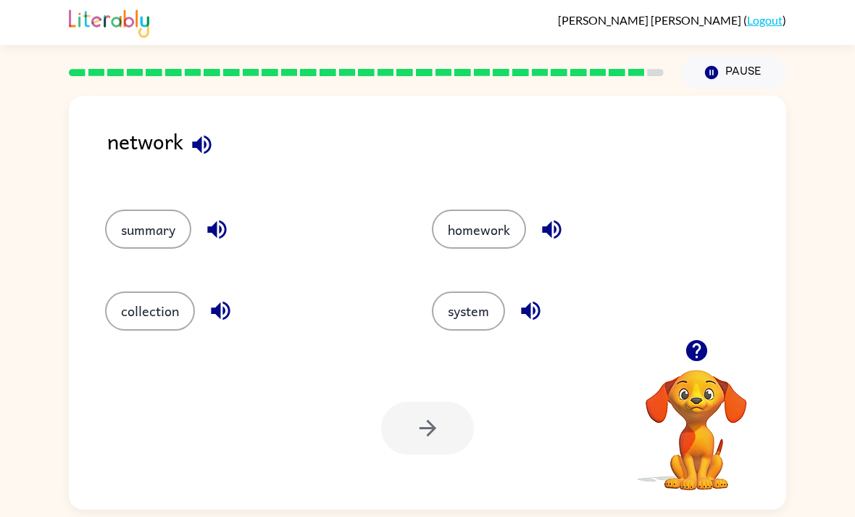
click at [401, 401] on div at bounding box center [427, 427] width 93 height 53
click at [446, 401] on div at bounding box center [427, 427] width 93 height 53
click at [427, 401] on div at bounding box center [427, 427] width 93 height 53
click at [475, 291] on button "system" at bounding box center [468, 310] width 73 height 39
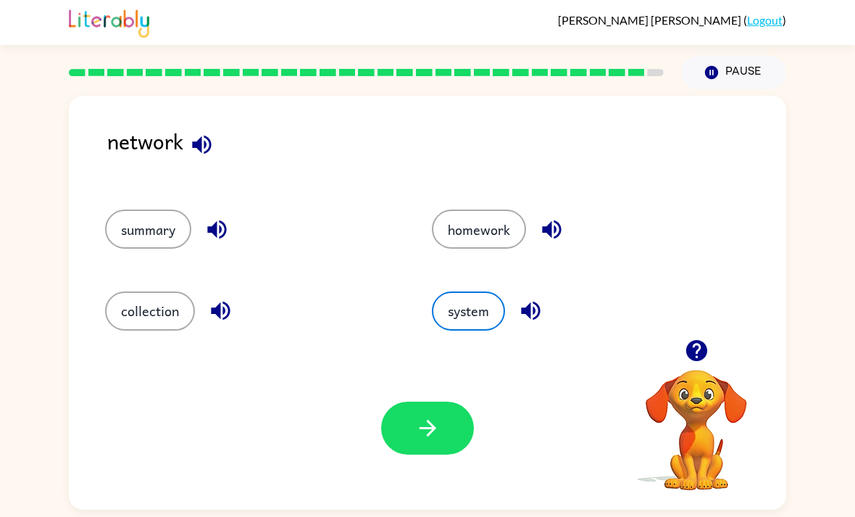
click at [373, 506] on div "RAELYNN JACKSON ( Logout ) Pause Pause network summary homework collection syst…" at bounding box center [427, 258] width 855 height 517
click at [423, 415] on icon "button" at bounding box center [427, 427] width 25 height 25
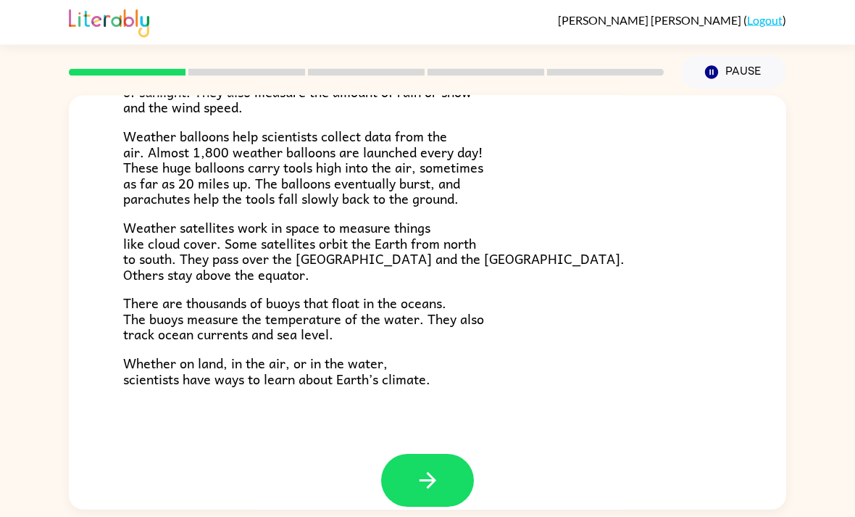
scroll to position [5, 0]
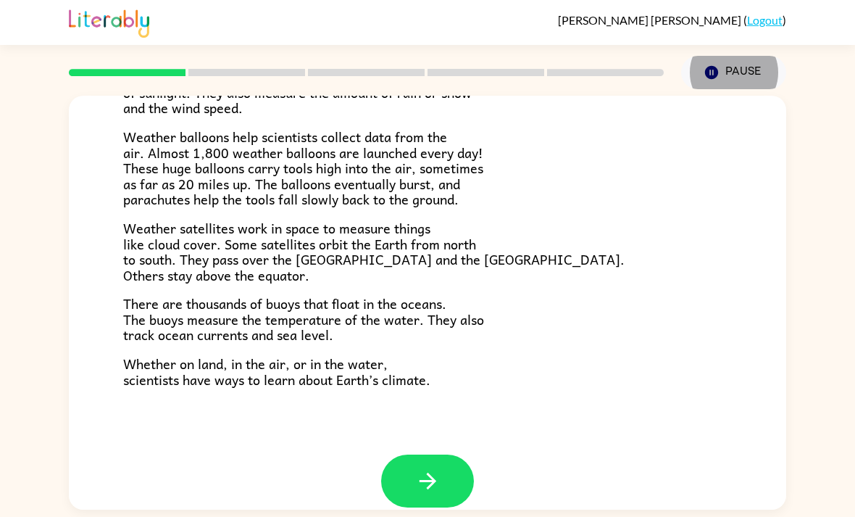
click at [854, 436] on div "Climate Climate is the average of the weather conditions over all four seasons.…" at bounding box center [427, 299] width 855 height 420
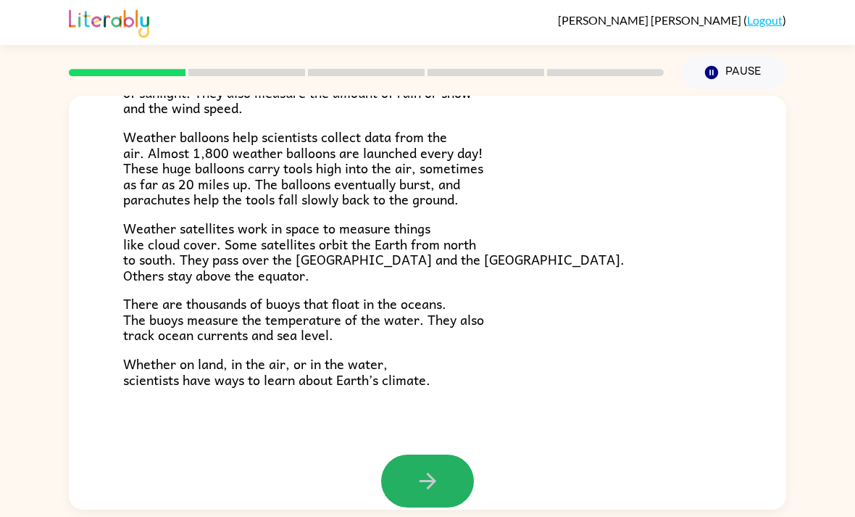
click at [445, 454] on button "button" at bounding box center [427, 480] width 93 height 53
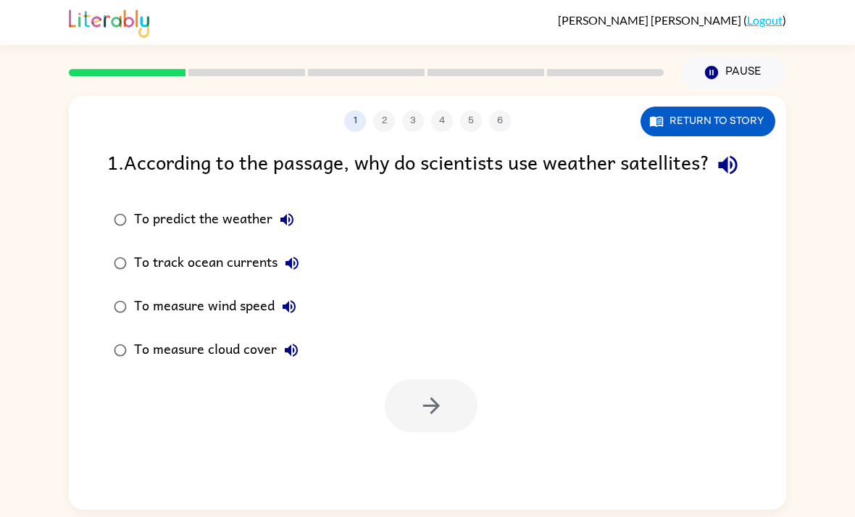
click at [715, 178] on icon "button" at bounding box center [727, 164] width 25 height 25
click at [424, 418] on icon "button" at bounding box center [431, 405] width 25 height 25
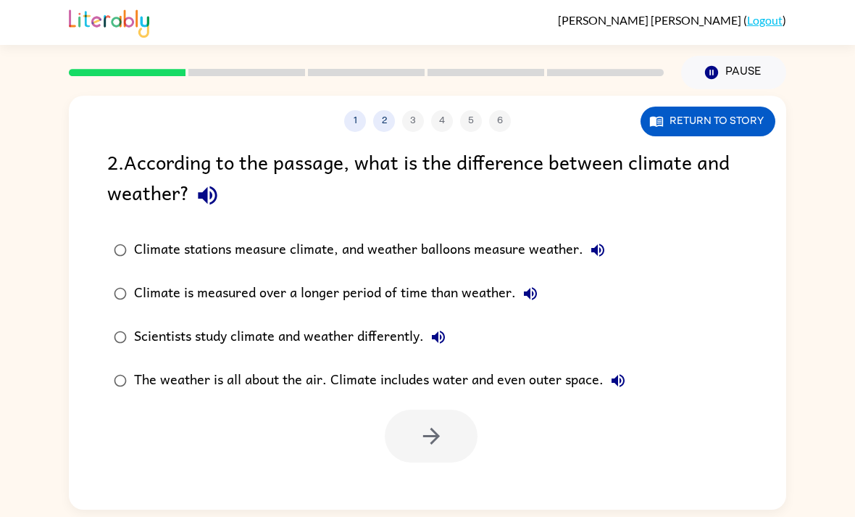
click at [81, 152] on div "2 . According to the passage, what is the difference between climate and weathe…" at bounding box center [427, 304] width 717 height 316
click at [80, 152] on div "2 . According to the passage, what is the difference between climate and weathe…" at bounding box center [427, 304] width 717 height 316
click at [198, 207] on button "button" at bounding box center [207, 195] width 37 height 37
click at [104, 374] on label "The weather is all about the air. Climate includes water and even outer space." at bounding box center [369, 380] width 541 height 43
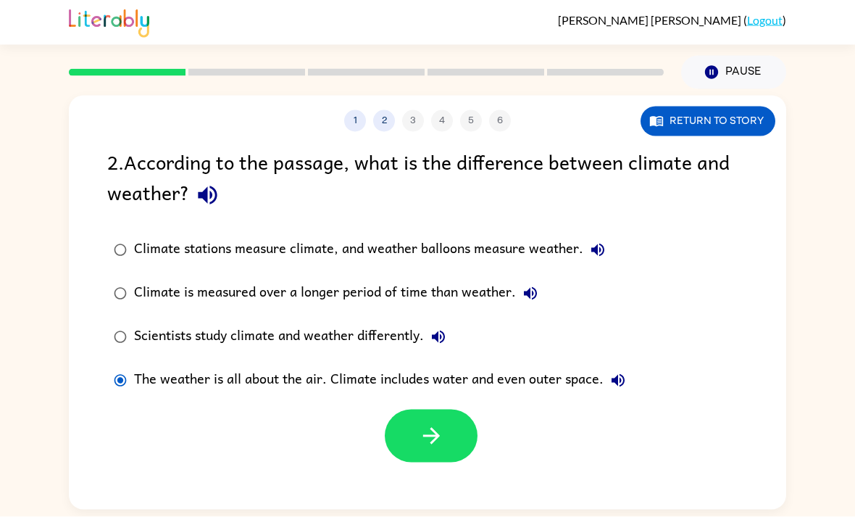
scroll to position [46, 0]
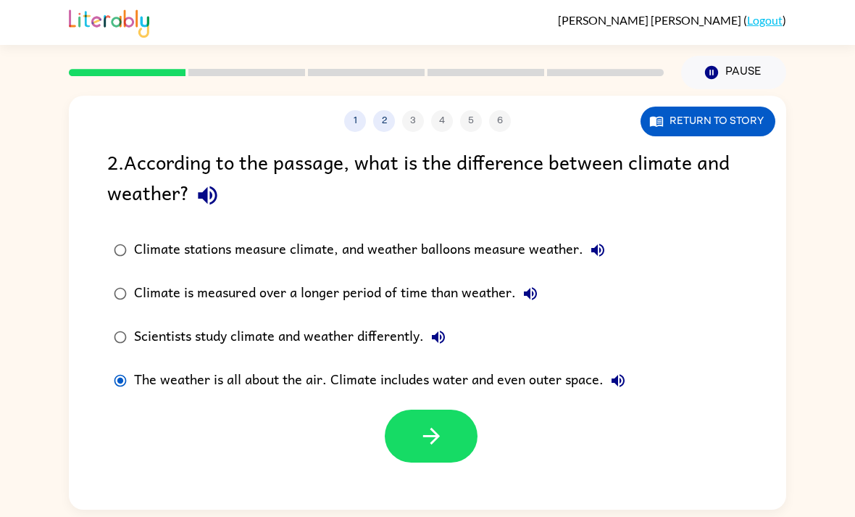
click at [442, 423] on icon "button" at bounding box center [431, 435] width 25 height 25
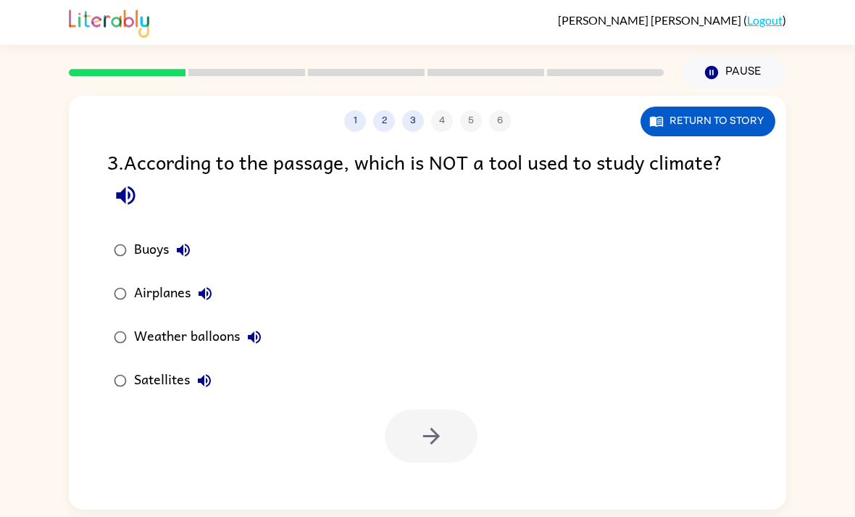
click at [125, 186] on icon "button" at bounding box center [125, 195] width 19 height 19
click at [450, 409] on button "button" at bounding box center [431, 435] width 93 height 53
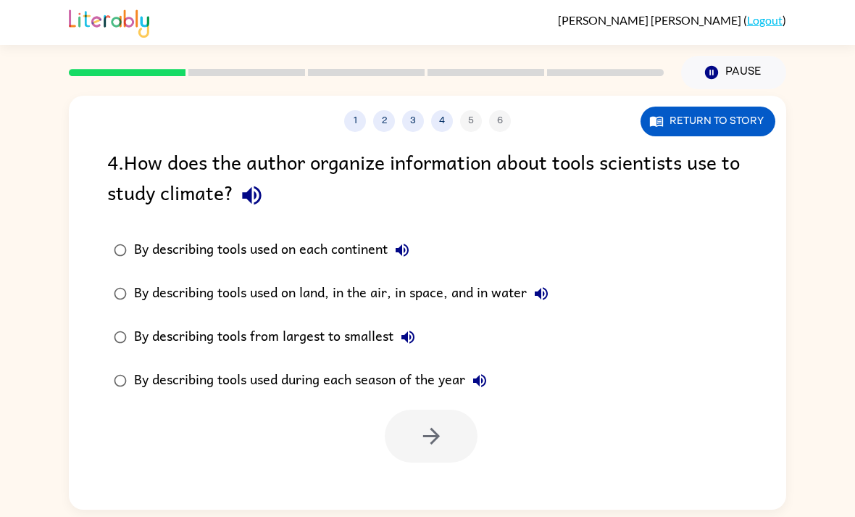
click at [252, 186] on icon "button" at bounding box center [251, 195] width 19 height 19
click at [433, 428] on icon "button" at bounding box center [431, 436] width 17 height 17
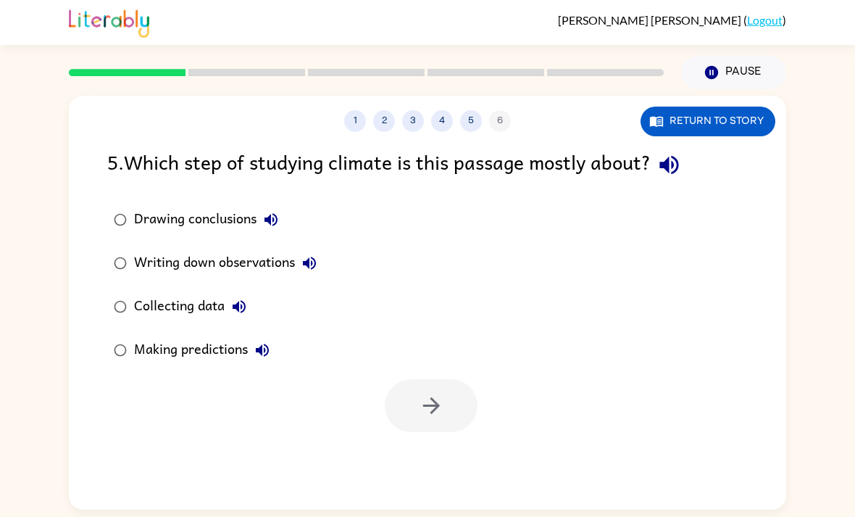
click at [682, 152] on icon "button" at bounding box center [669, 164] width 25 height 25
click at [48, 180] on div "1 2 3 4 5 6 Return to story 5 . Which step of studying climate is this passage …" at bounding box center [427, 299] width 855 height 420
click at [110, 146] on div "5 . Which step of studying climate is this passage mostly about?" at bounding box center [427, 164] width 641 height 37
click at [662, 146] on button "button" at bounding box center [669, 164] width 37 height 37
click at [59, 282] on div "1 2 3 4 5 6 Return to story 5 . Which step of studying climate is this passage …" at bounding box center [427, 299] width 855 height 420
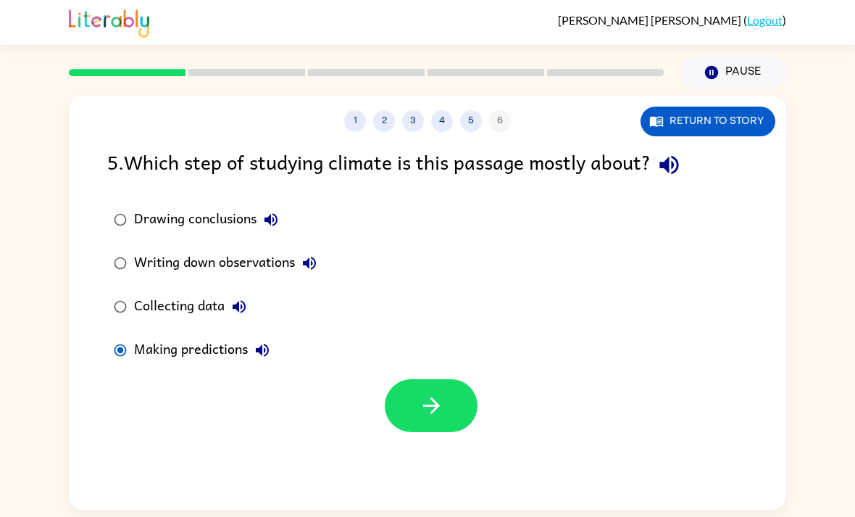
click at [436, 385] on button "button" at bounding box center [431, 405] width 93 height 53
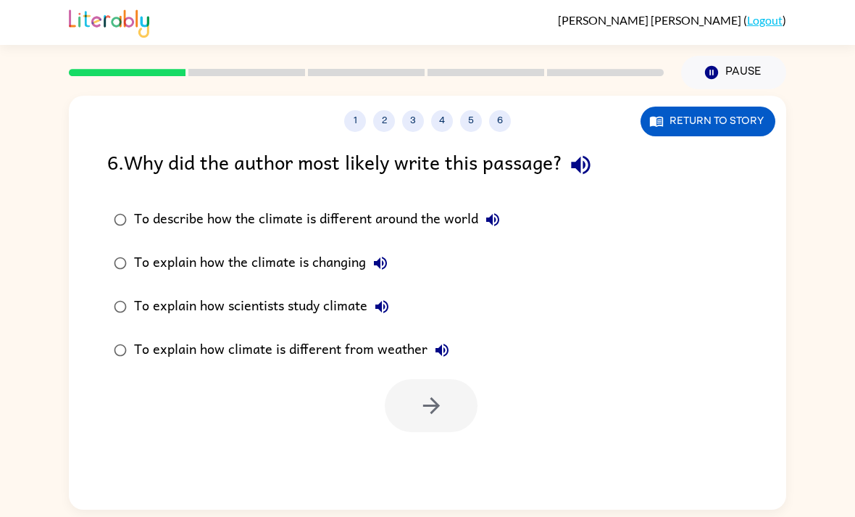
click at [583, 152] on icon "button" at bounding box center [580, 164] width 25 height 25
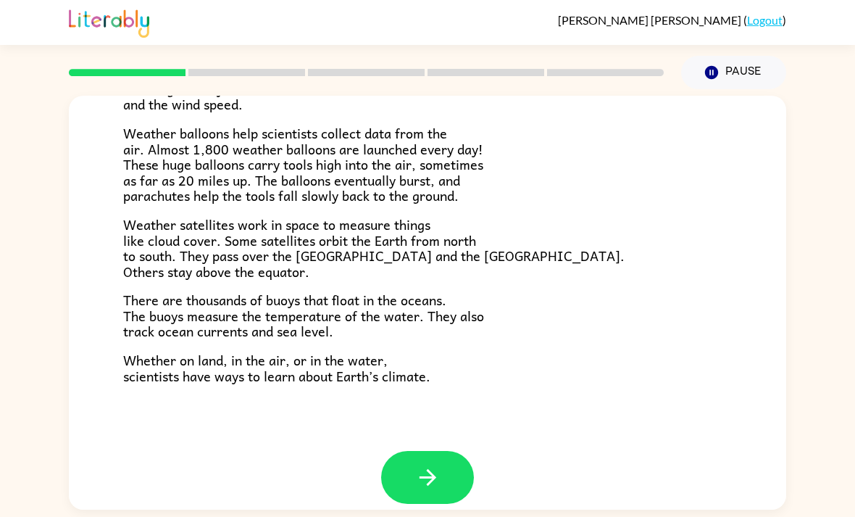
scroll to position [386, 0]
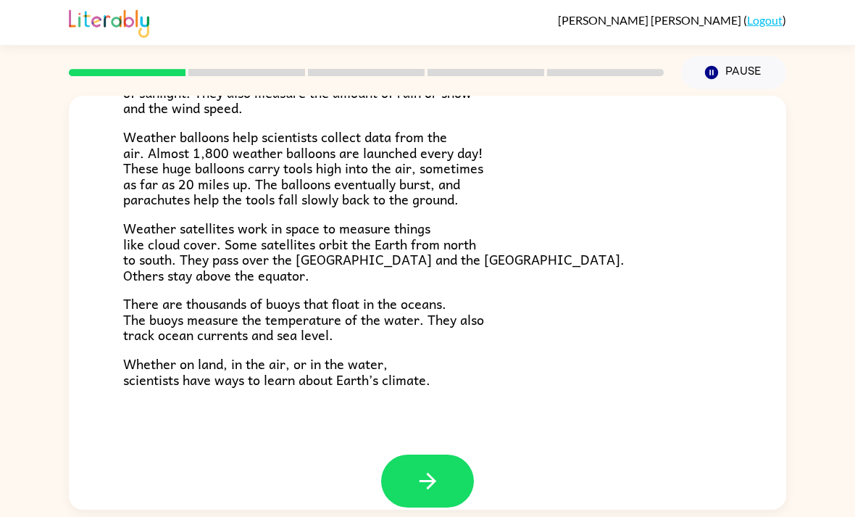
click at [448, 454] on button "button" at bounding box center [427, 480] width 93 height 53
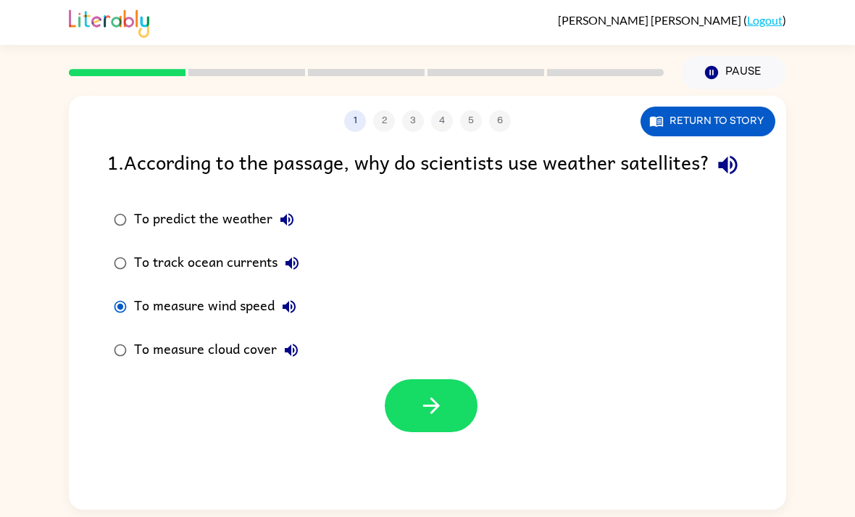
click at [443, 393] on icon "button" at bounding box center [431, 405] width 25 height 25
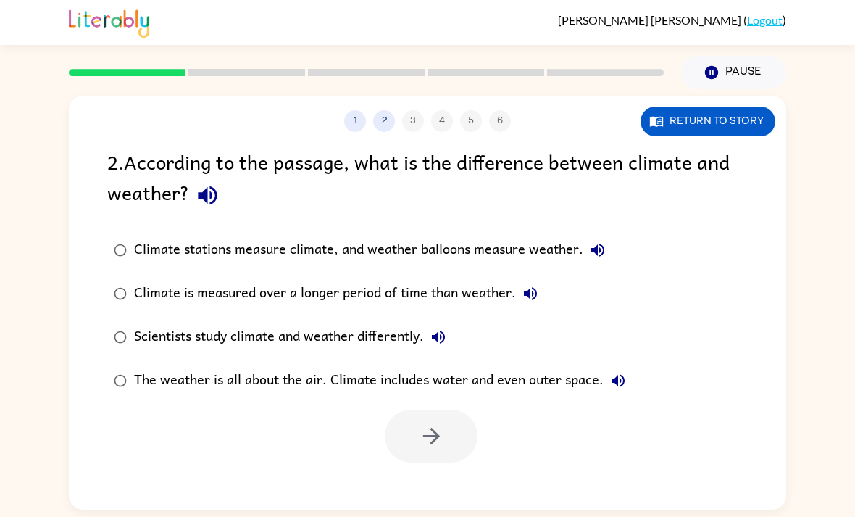
click at [365, 110] on button "1" at bounding box center [355, 121] width 22 height 22
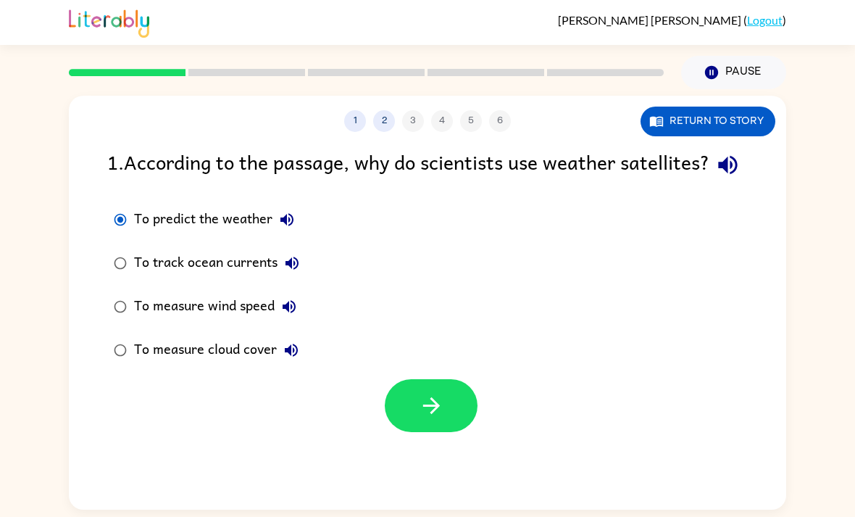
click at [441, 393] on icon "button" at bounding box center [431, 405] width 25 height 25
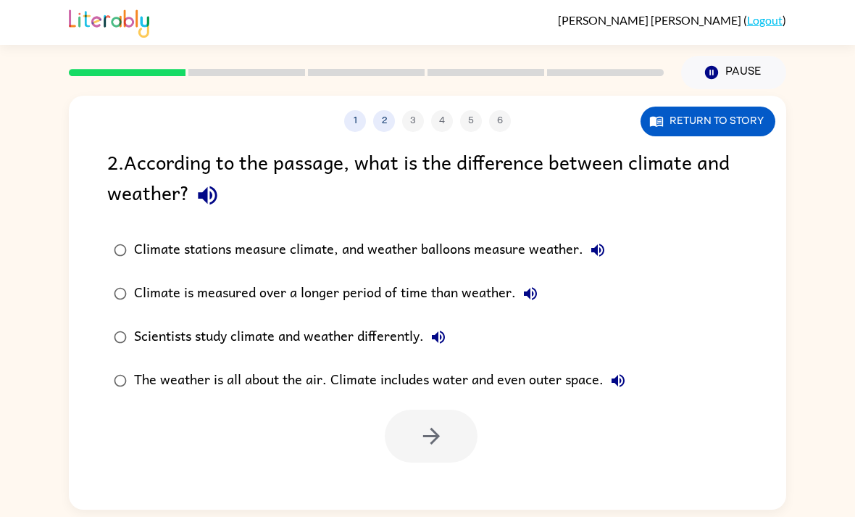
click at [197, 183] on icon "button" at bounding box center [207, 195] width 25 height 25
click at [475, 409] on div at bounding box center [431, 435] width 93 height 53
click at [410, 409] on button "button" at bounding box center [431, 435] width 93 height 53
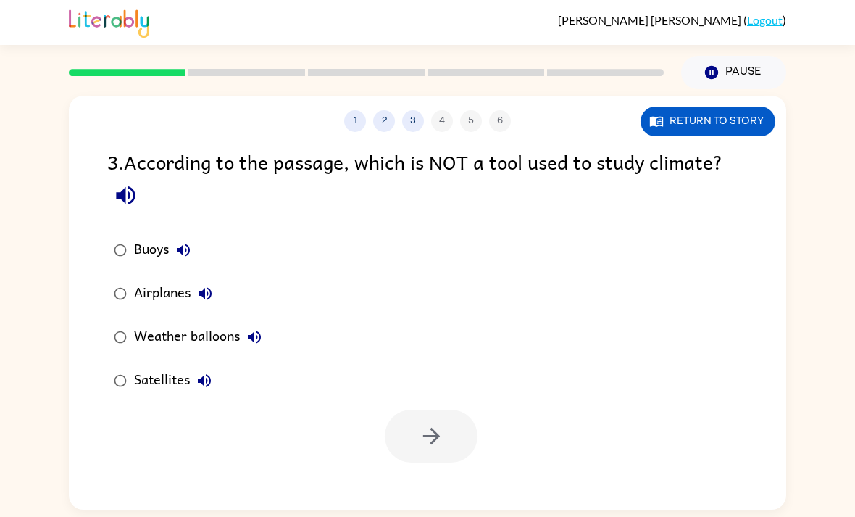
click at [140, 177] on button "button" at bounding box center [125, 195] width 37 height 37
click at [442, 423] on icon "button" at bounding box center [431, 435] width 25 height 25
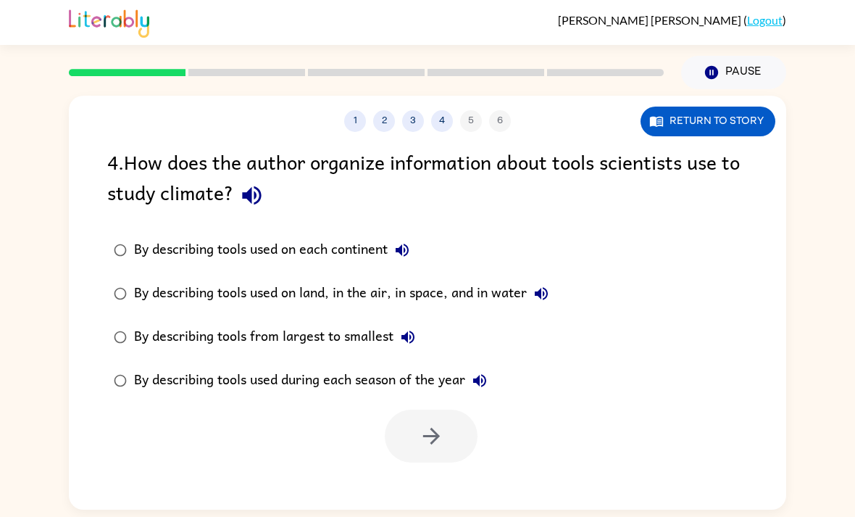
click at [251, 183] on icon "button" at bounding box center [251, 195] width 25 height 25
click at [442, 423] on icon "button" at bounding box center [431, 435] width 25 height 25
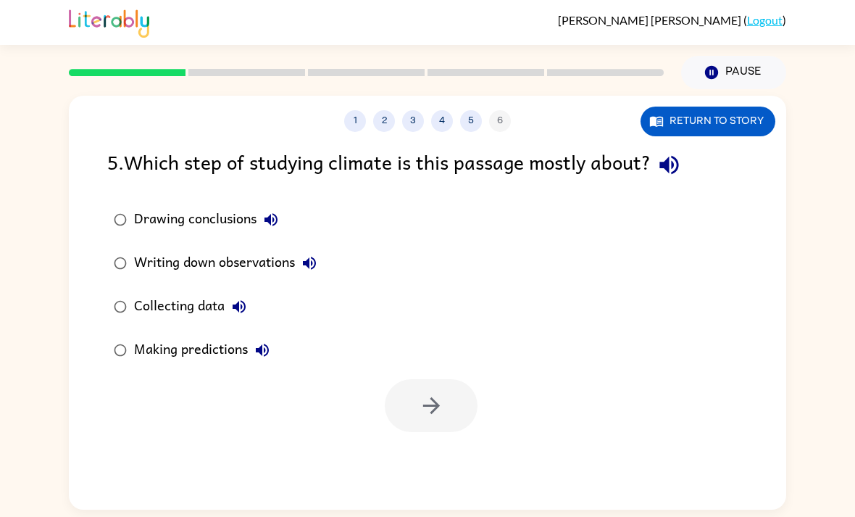
click at [698, 149] on div "5 . Which step of studying climate is this passage mostly about? Drawing conclu…" at bounding box center [427, 289] width 717 height 286
click at [676, 152] on icon "button" at bounding box center [669, 164] width 25 height 25
click at [462, 379] on button "button" at bounding box center [431, 405] width 93 height 53
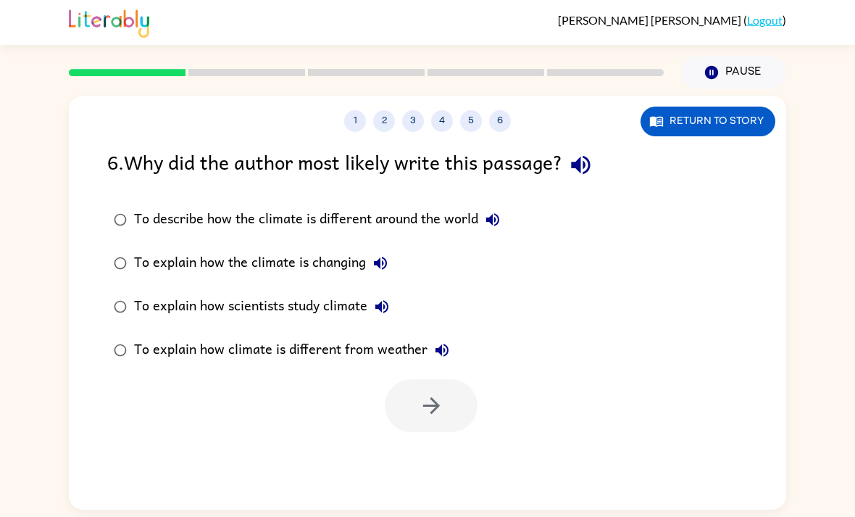
click at [590, 146] on button "button" at bounding box center [580, 164] width 37 height 37
click at [445, 379] on button "button" at bounding box center [431, 405] width 93 height 53
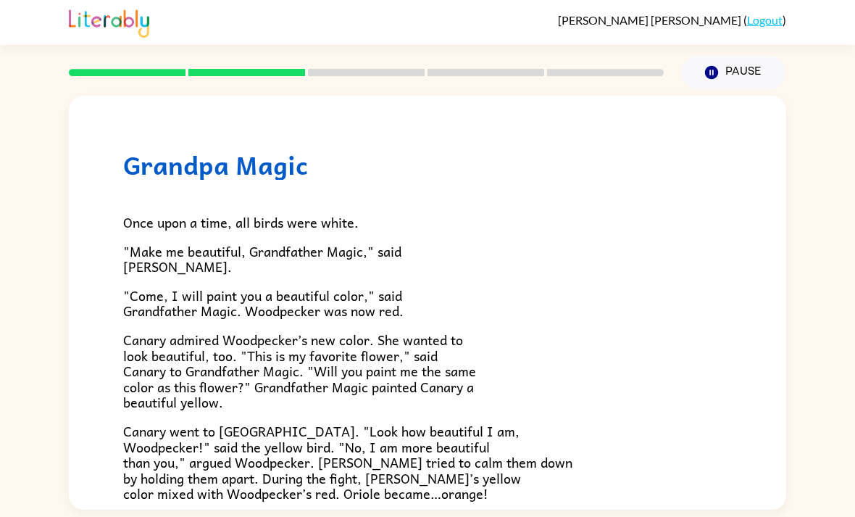
click at [134, 101] on div "Grandpa Magic Once upon a time, all birds were white. "Make me beautiful, Grand…" at bounding box center [427, 452] width 717 height 713
click at [127, 180] on div "Once upon a time, all birds were white. "Make me beautiful, Grandfather Magic,"…" at bounding box center [427, 461] width 609 height 562
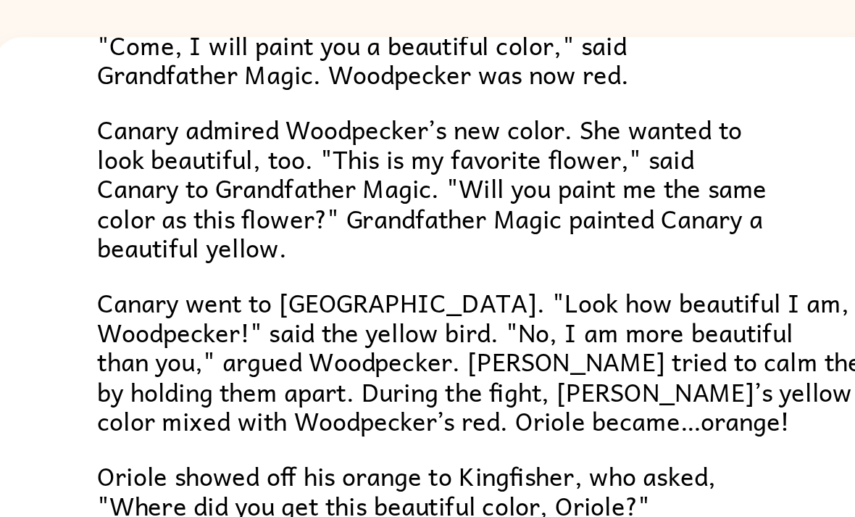
scroll to position [196, 0]
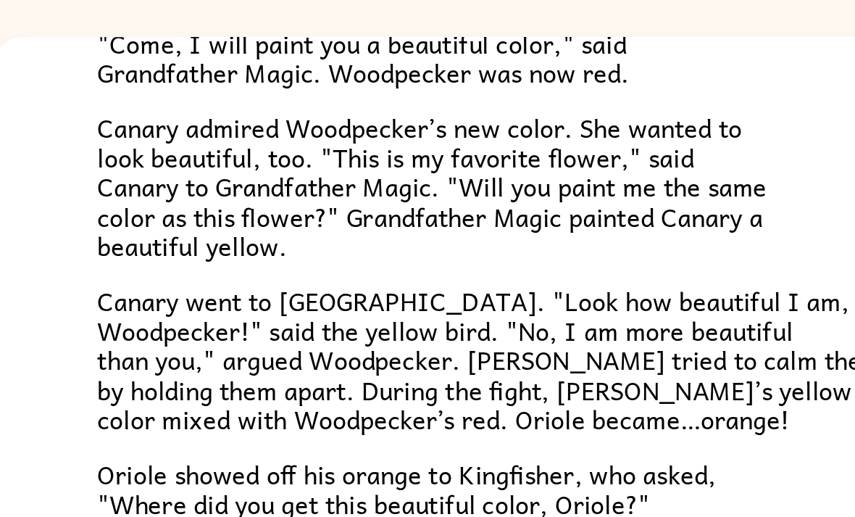
click at [418, 318] on p "Oriole showed off his orange to Kingfisher, who asked, "Where did you get this …" at bounding box center [427, 333] width 609 height 31
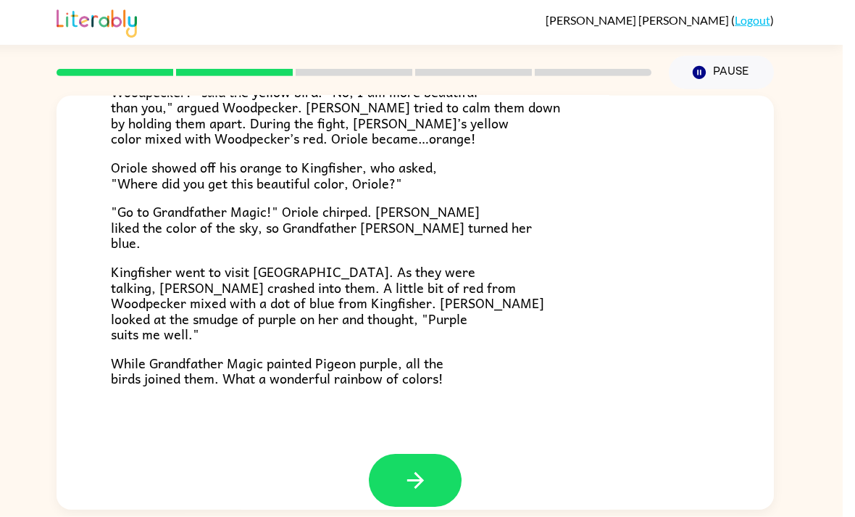
scroll to position [0, 0]
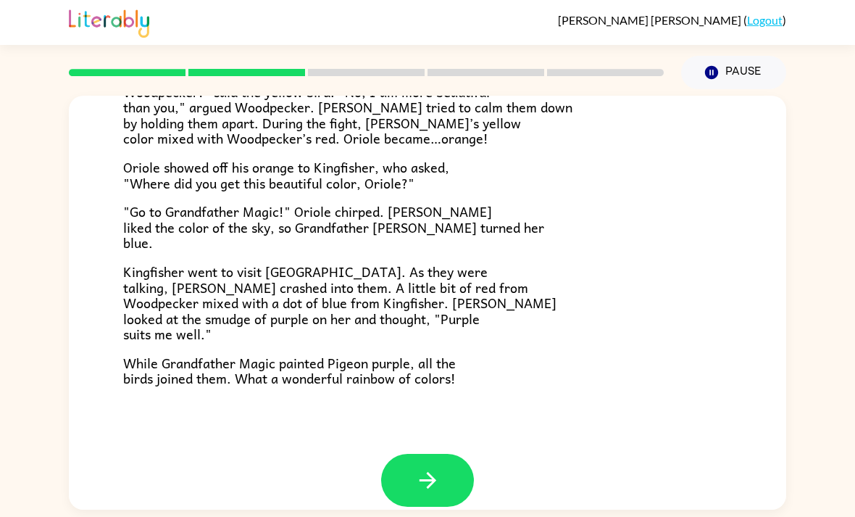
click at [464, 462] on button "button" at bounding box center [427, 480] width 93 height 53
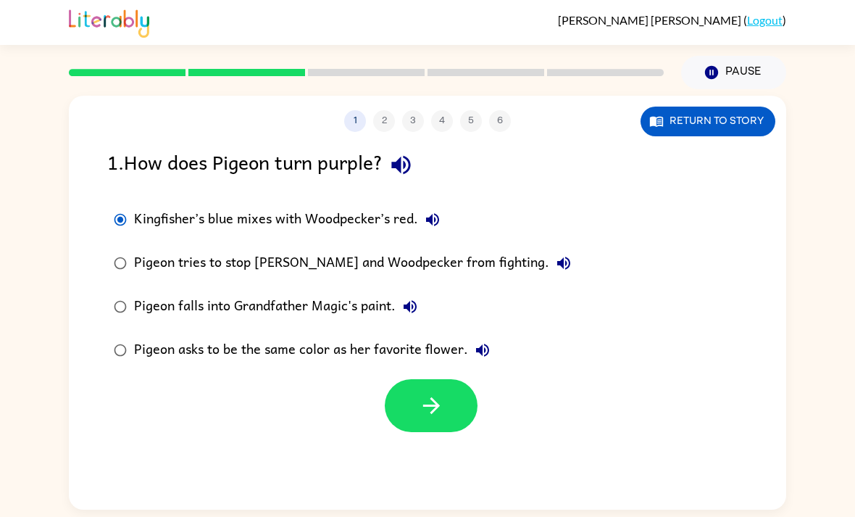
click at [737, 338] on div "Kingfisher’s blue mixes with Woodpecker’s red. [PERSON_NAME] tries to stop [PER…" at bounding box center [446, 285] width 679 height 174
click at [456, 409] on button "button" at bounding box center [431, 405] width 93 height 53
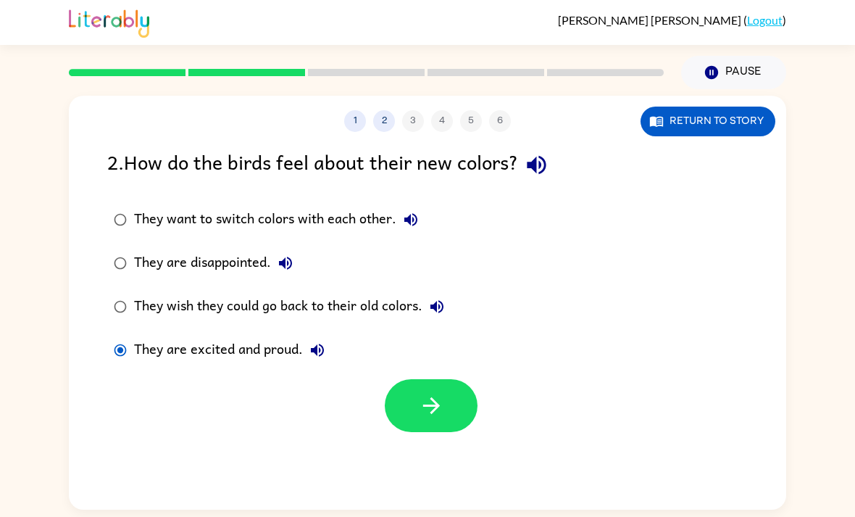
click at [433, 394] on icon "button" at bounding box center [431, 405] width 25 height 25
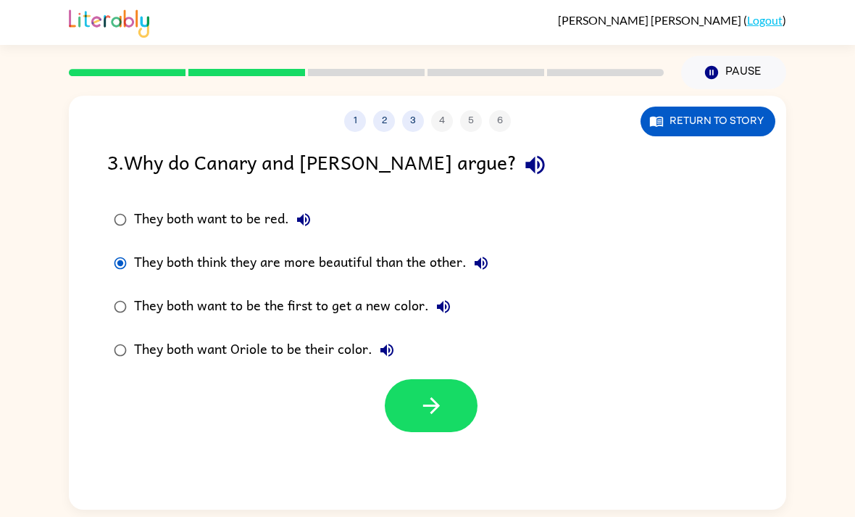
click at [452, 407] on button "button" at bounding box center [431, 405] width 93 height 53
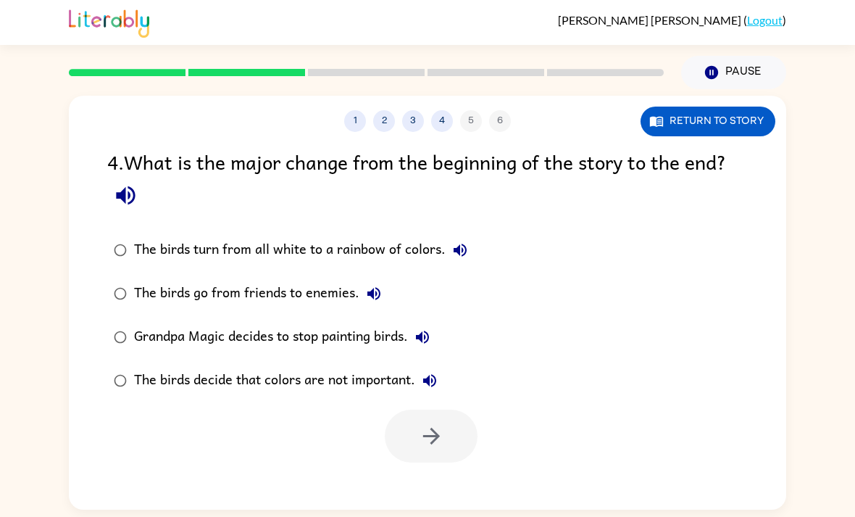
click at [135, 194] on icon "button" at bounding box center [125, 195] width 19 height 19
click at [29, 115] on div "1 2 3 4 5 6 Return to story 4 . What is the major change from the beginning of …" at bounding box center [427, 299] width 855 height 420
click at [423, 428] on icon "button" at bounding box center [431, 435] width 25 height 25
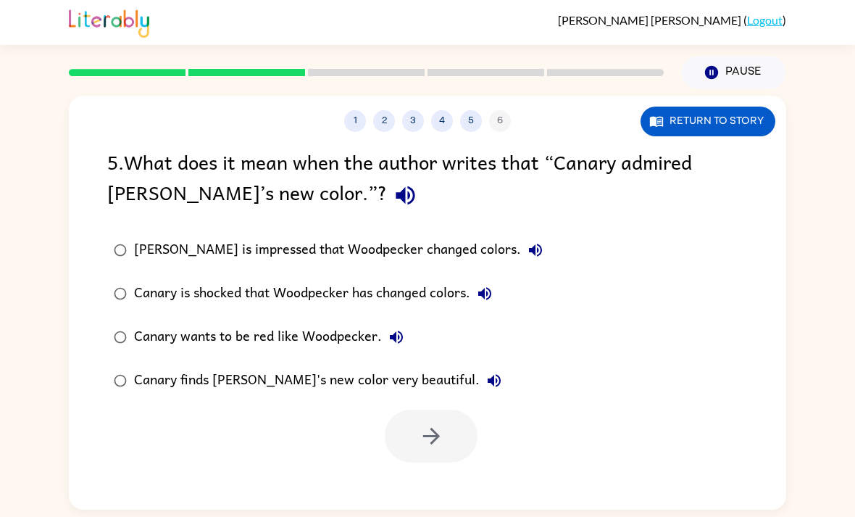
click at [393, 202] on icon "button" at bounding box center [405, 195] width 25 height 25
click at [451, 444] on button "button" at bounding box center [431, 435] width 93 height 53
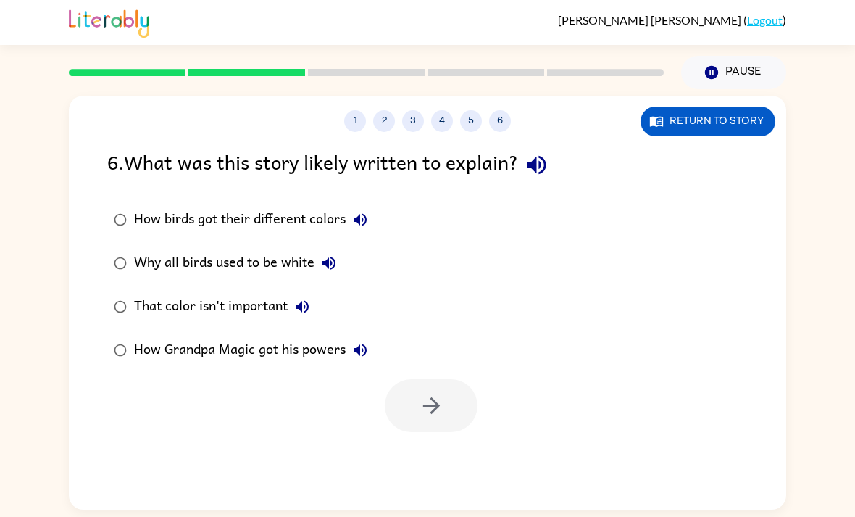
click at [543, 177] on icon "button" at bounding box center [536, 164] width 25 height 25
click at [417, 389] on button "button" at bounding box center [431, 405] width 93 height 53
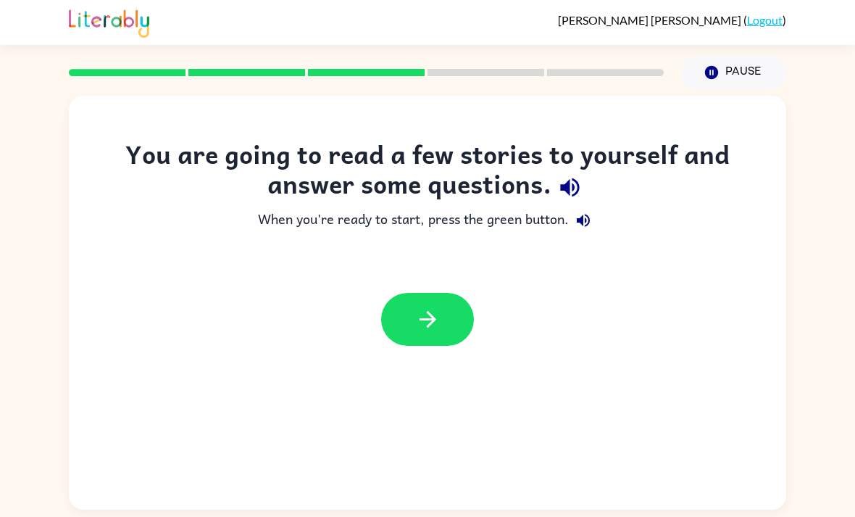
click at [587, 192] on button "button" at bounding box center [570, 187] width 37 height 37
click at [433, 294] on button "button" at bounding box center [427, 319] width 93 height 53
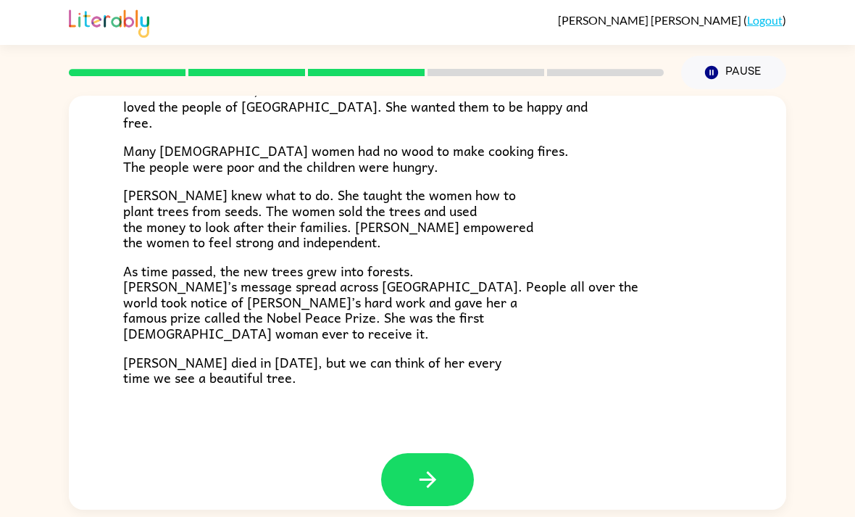
scroll to position [388, 0]
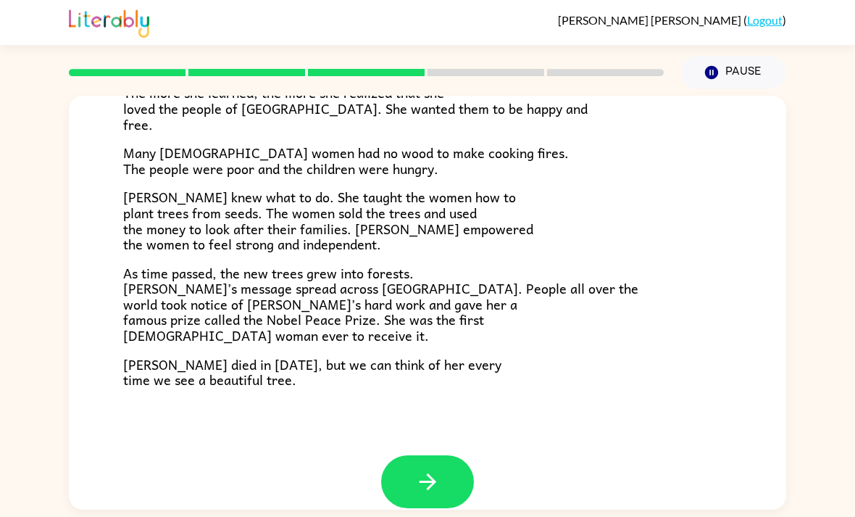
click at [459, 468] on button "button" at bounding box center [427, 481] width 93 height 53
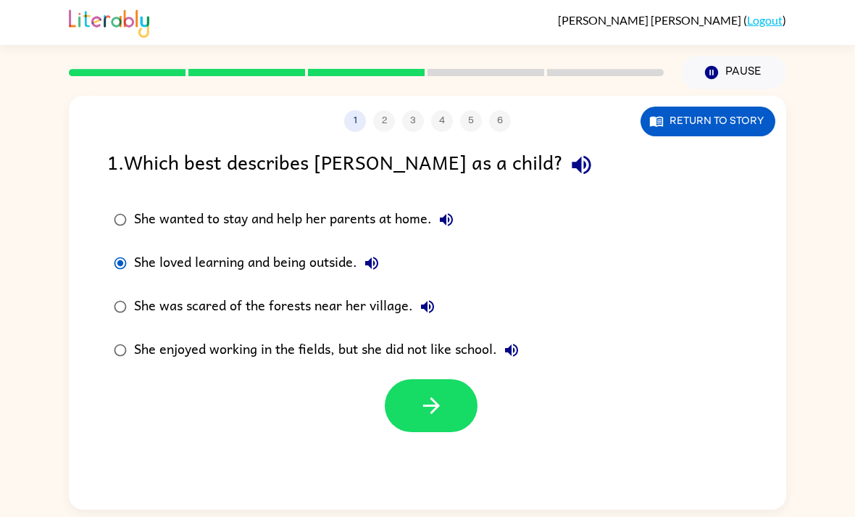
scroll to position [0, 0]
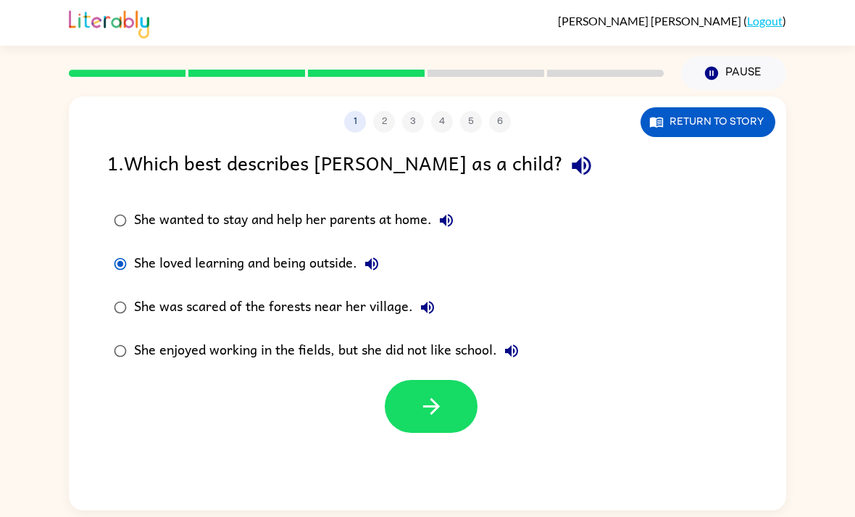
click at [457, 413] on button "button" at bounding box center [431, 405] width 93 height 53
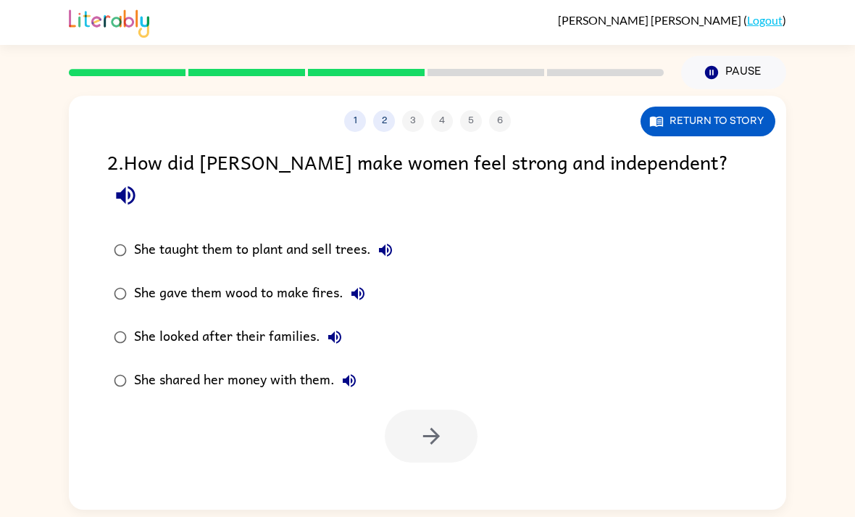
click at [142, 366] on div "She shared her money with them." at bounding box center [249, 380] width 230 height 29
click at [457, 409] on button "button" at bounding box center [431, 435] width 93 height 53
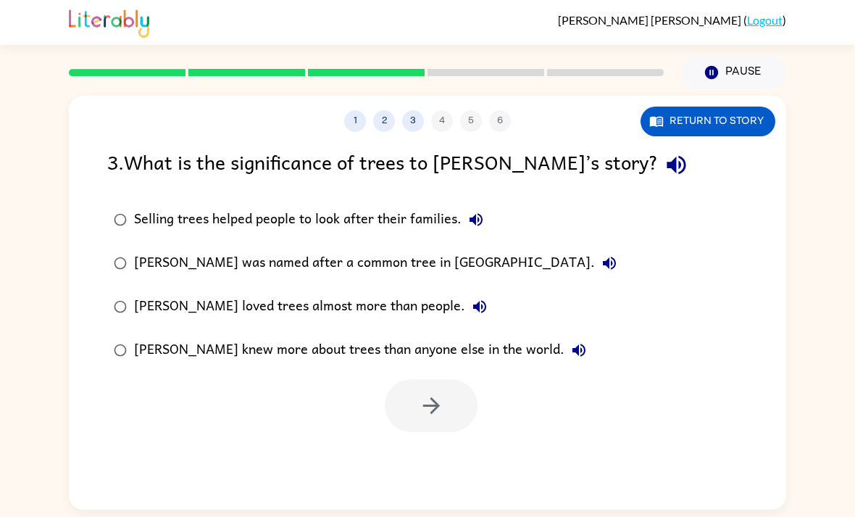
click at [107, 159] on div "3 . What is the significance of trees to [PERSON_NAME]’s story? Selling trees h…" at bounding box center [427, 289] width 717 height 286
click at [636, 164] on div "3 . What is the significance of trees to [PERSON_NAME]’s story?" at bounding box center [427, 164] width 641 height 37
click at [664, 170] on icon "button" at bounding box center [676, 164] width 25 height 25
click at [459, 419] on button "button" at bounding box center [431, 405] width 93 height 53
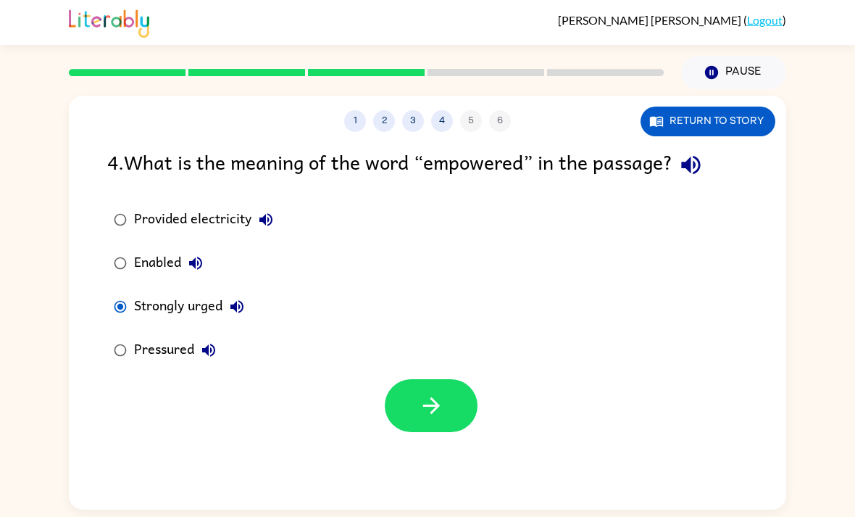
click at [409, 407] on button "button" at bounding box center [431, 405] width 93 height 53
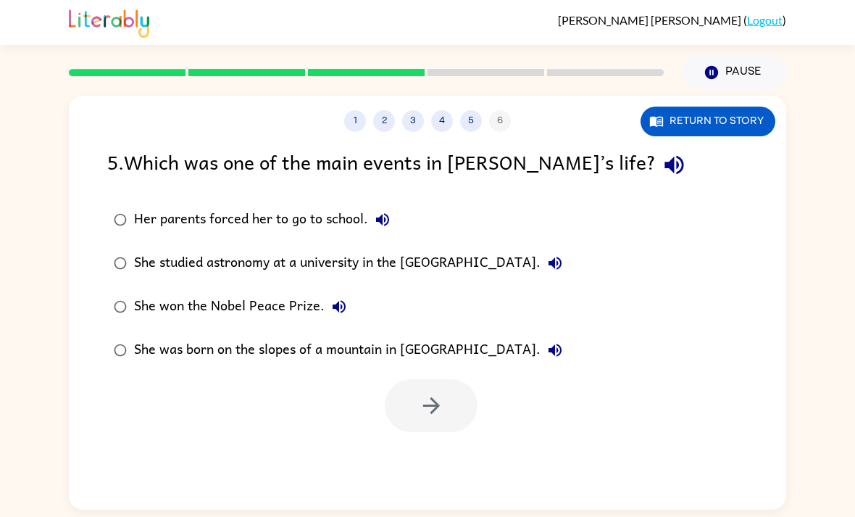
click at [656, 171] on button "button" at bounding box center [674, 164] width 37 height 37
click at [468, 391] on button "button" at bounding box center [431, 405] width 93 height 53
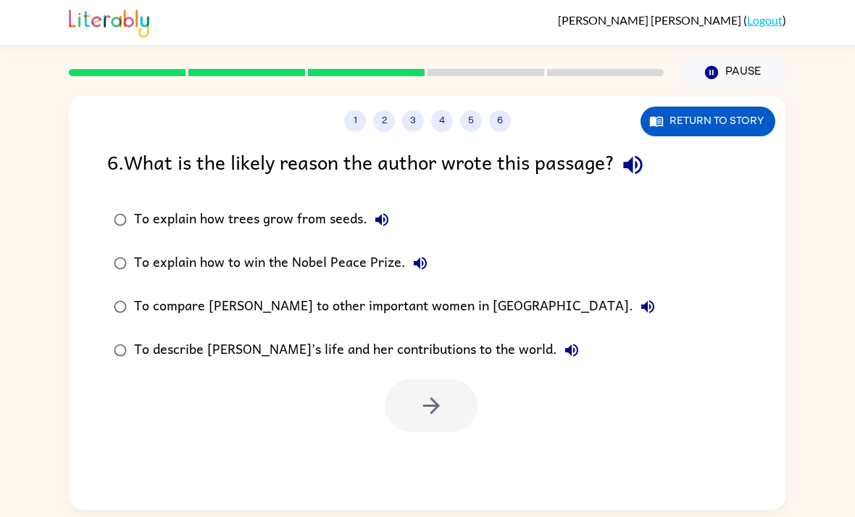
click at [643, 171] on icon "button" at bounding box center [632, 164] width 25 height 25
click at [449, 380] on button "button" at bounding box center [431, 405] width 93 height 53
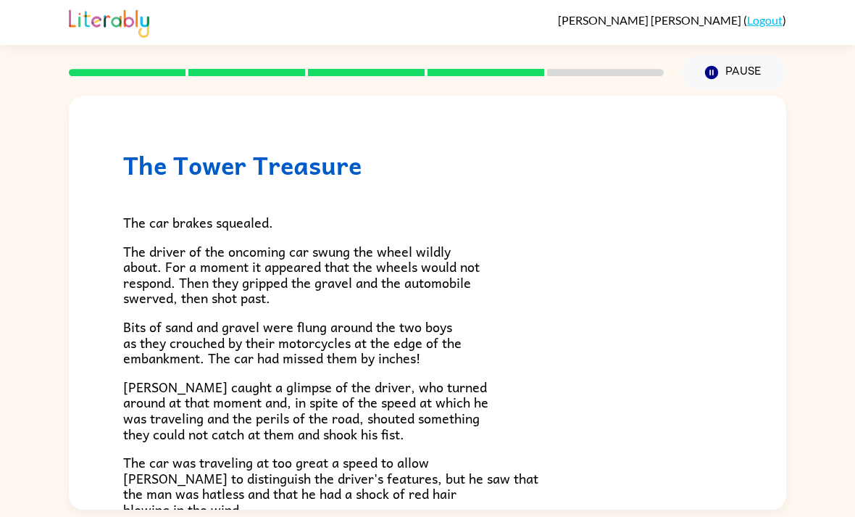
scroll to position [46, 0]
click at [389, 459] on p "The car was traveling at too great a speed to allow [PERSON_NAME] to distinguis…" at bounding box center [427, 485] width 609 height 62
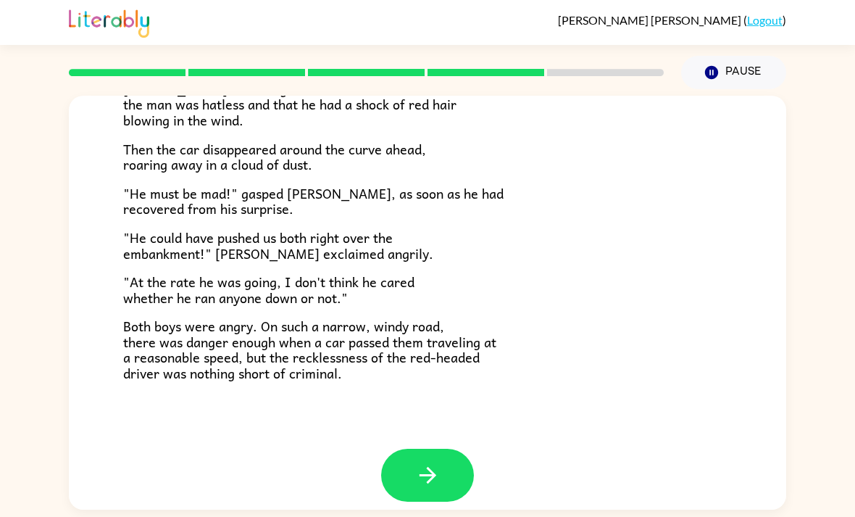
scroll to position [383, 0]
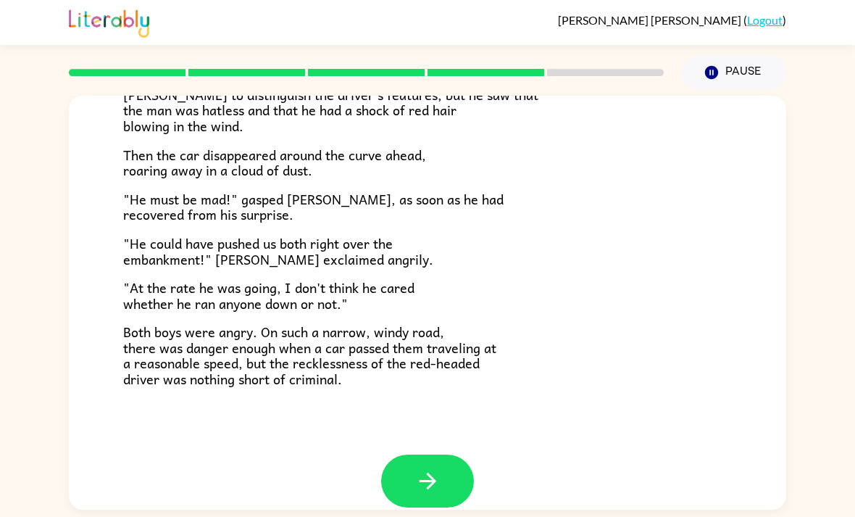
click at [420, 468] on icon "button" at bounding box center [427, 480] width 25 height 25
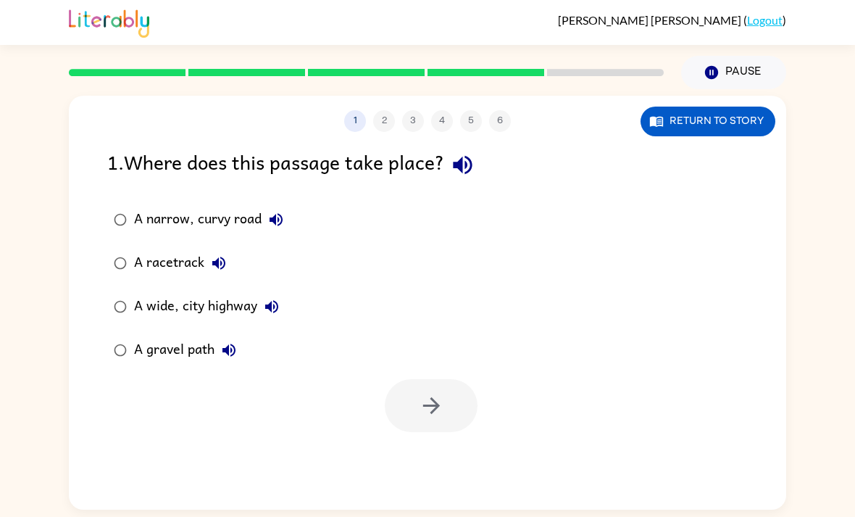
scroll to position [0, 0]
click at [451, 379] on button "button" at bounding box center [431, 405] width 93 height 53
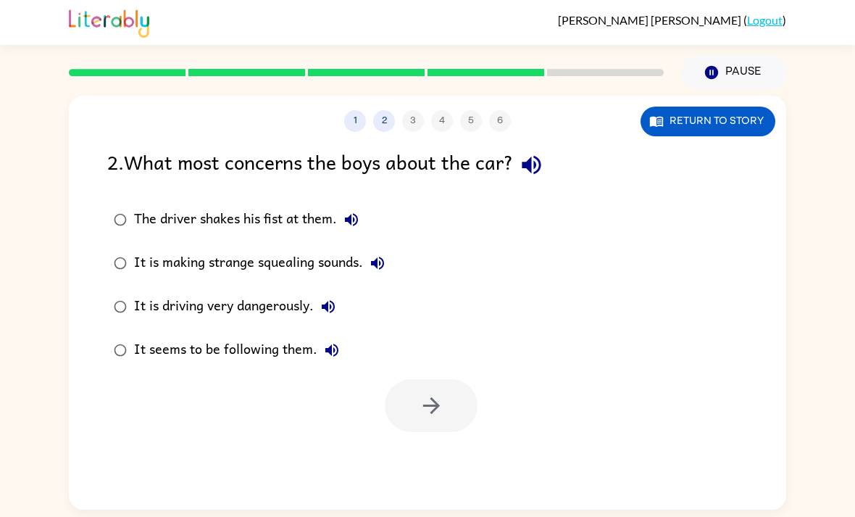
click at [550, 146] on button "button" at bounding box center [531, 164] width 37 height 37
click at [433, 393] on icon "button" at bounding box center [431, 405] width 25 height 25
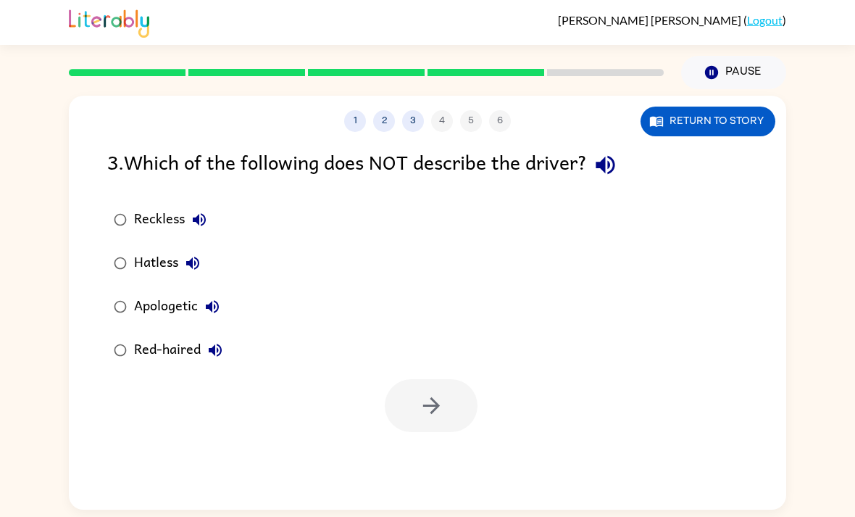
click at [610, 152] on icon "button" at bounding box center [605, 164] width 25 height 25
click at [433, 379] on button "button" at bounding box center [431, 405] width 93 height 53
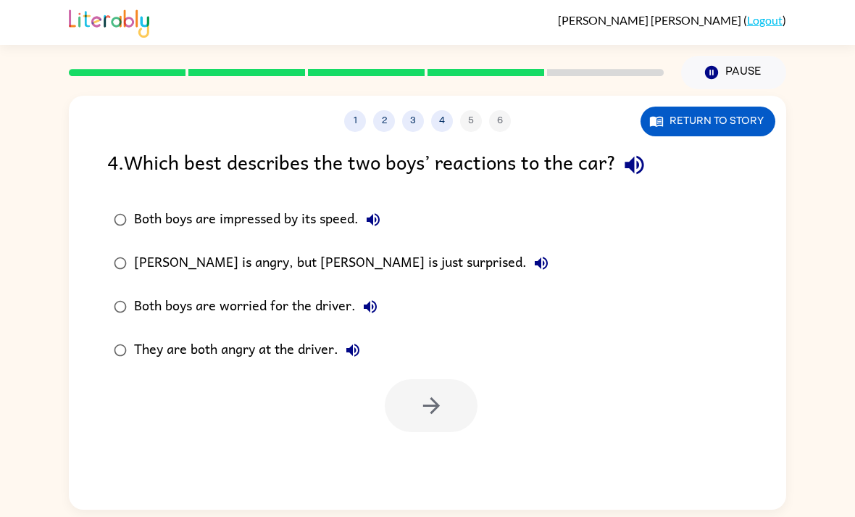
click at [691, 107] on button "Return to story" at bounding box center [708, 122] width 135 height 30
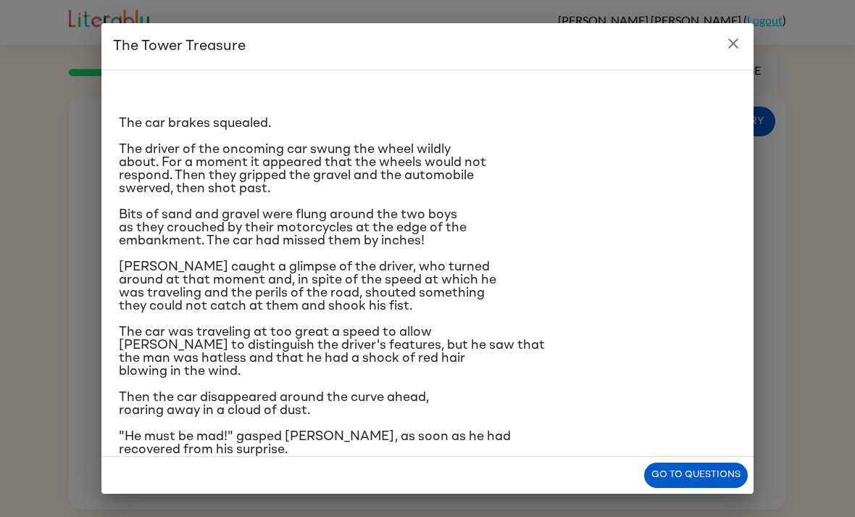
scroll to position [-1, 0]
click at [745, 39] on button "close" at bounding box center [733, 43] width 29 height 29
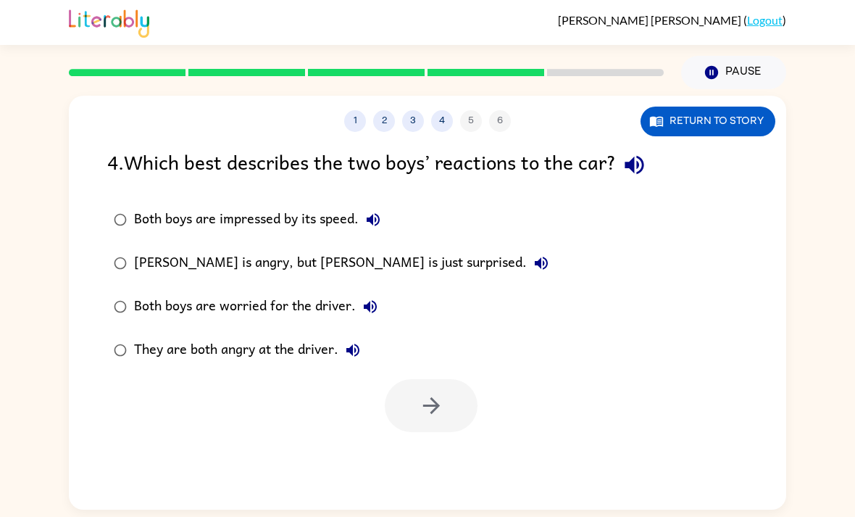
scroll to position [36, 0]
click at [448, 379] on button "button" at bounding box center [431, 405] width 93 height 53
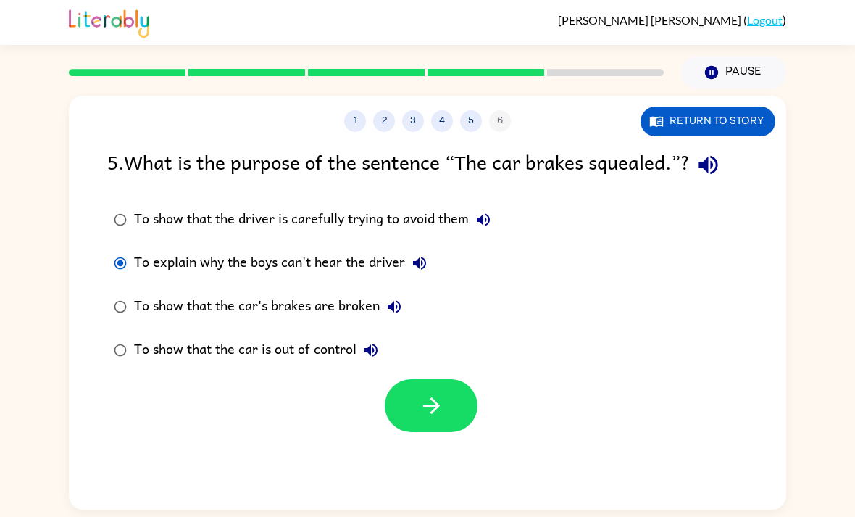
click at [449, 379] on button "button" at bounding box center [431, 405] width 93 height 53
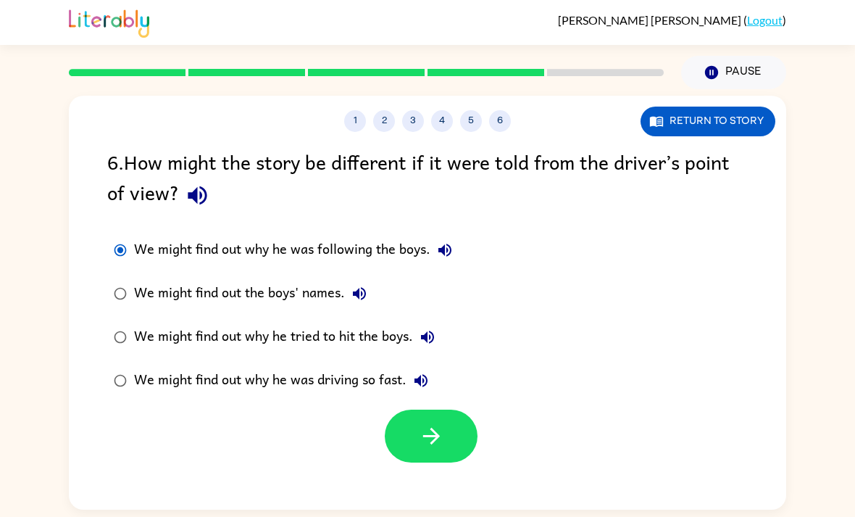
click at [449, 409] on button "button" at bounding box center [431, 435] width 93 height 53
